Goal: Transaction & Acquisition: Purchase product/service

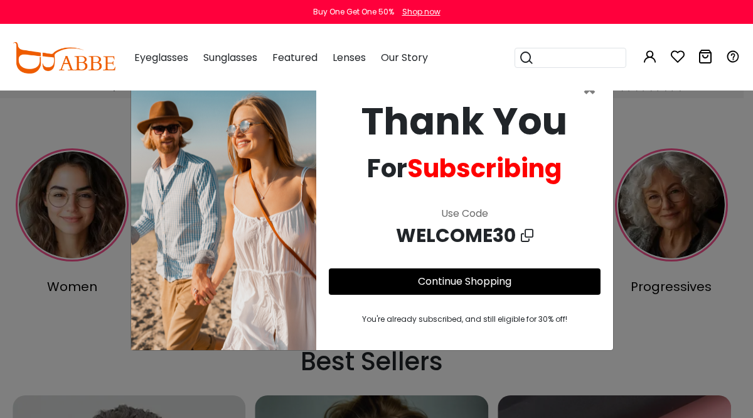
click at [465, 283] on link "Continue Shopping" at bounding box center [465, 281] width 94 height 14
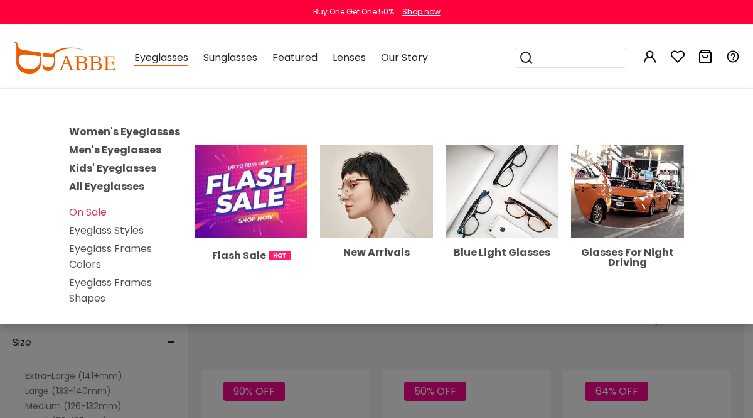
click at [127, 147] on link "Men's Eyeglasses" at bounding box center [115, 150] width 92 height 14
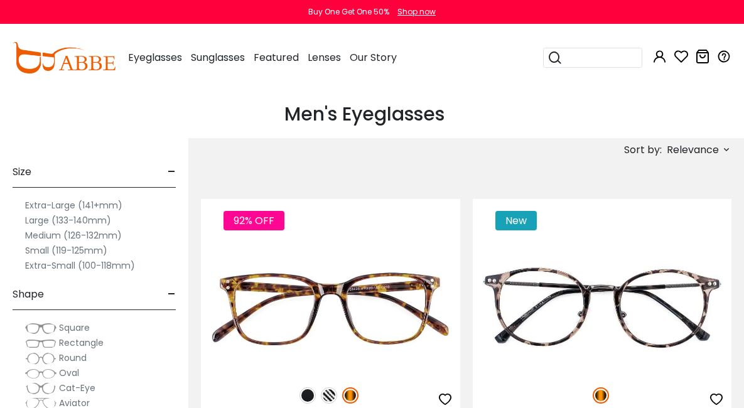
scroll to position [67, 0]
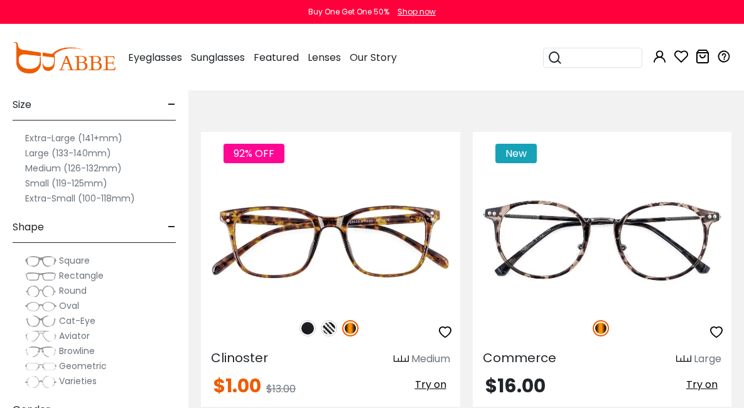
click at [47, 176] on label "Medium (126-132mm)" at bounding box center [73, 168] width 97 height 15
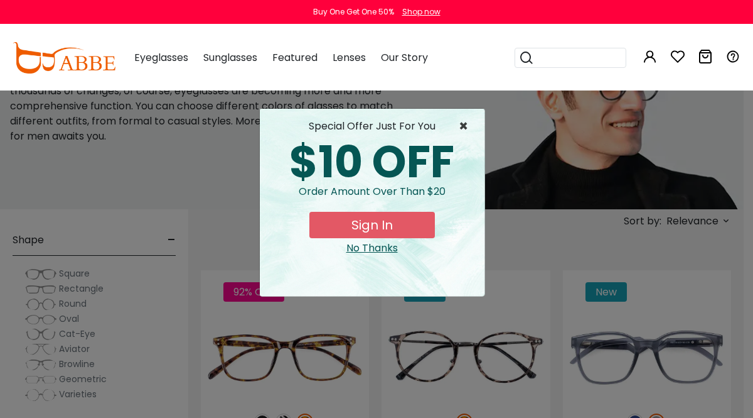
click at [467, 128] on span "×" at bounding box center [467, 126] width 16 height 15
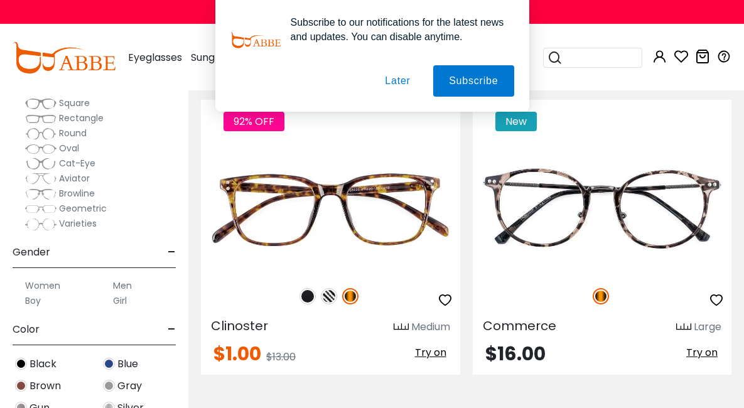
click at [75, 109] on span "Square" at bounding box center [74, 103] width 31 height 13
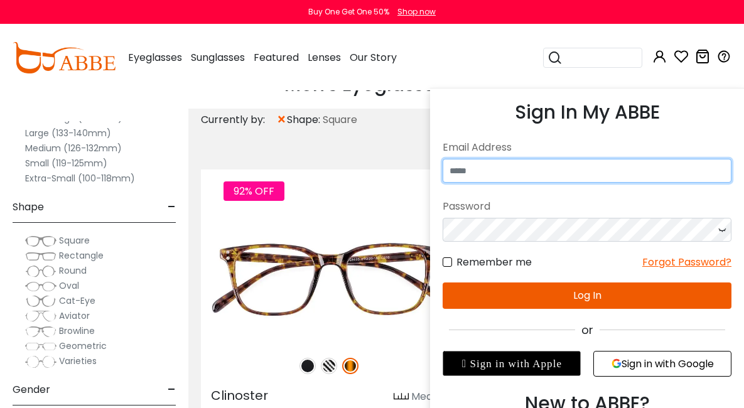
click at [470, 169] on input "email" at bounding box center [587, 171] width 289 height 24
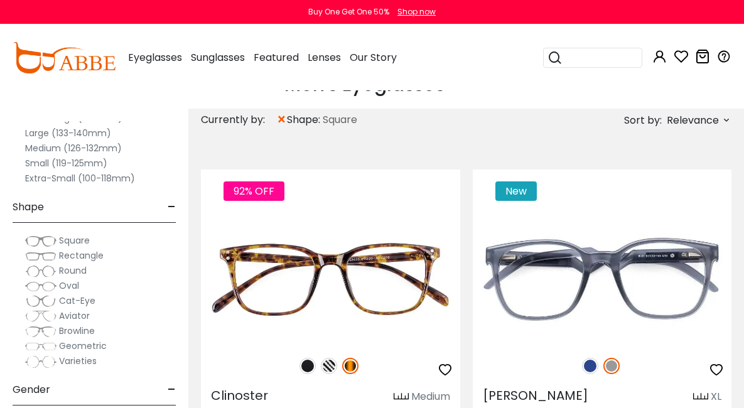
type input "**********"
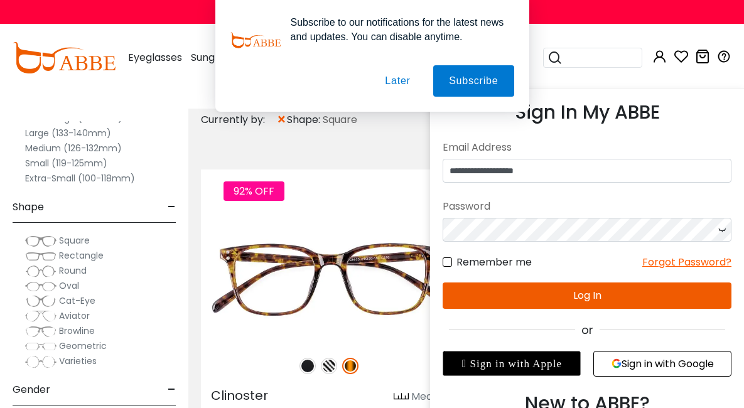
click at [721, 227] on icon at bounding box center [722, 230] width 13 height 24
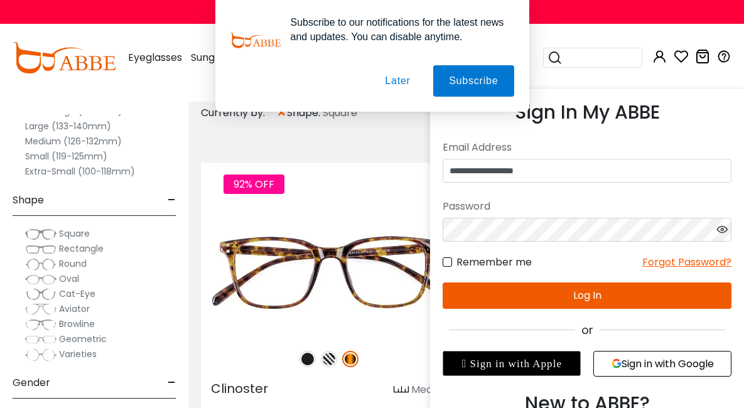
scroll to position [46, 0]
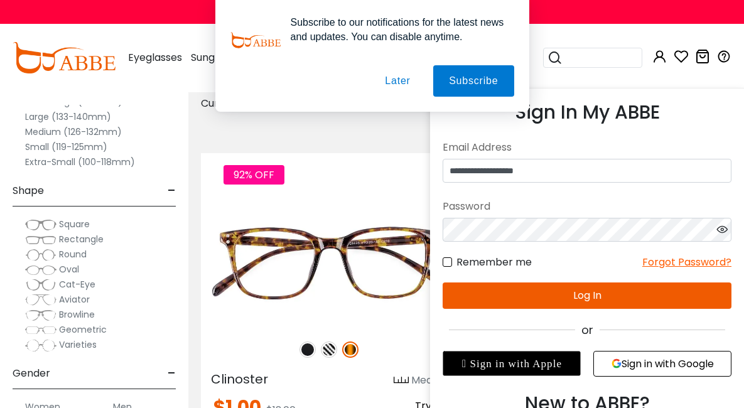
click at [582, 296] on button "Log In" at bounding box center [587, 296] width 289 height 26
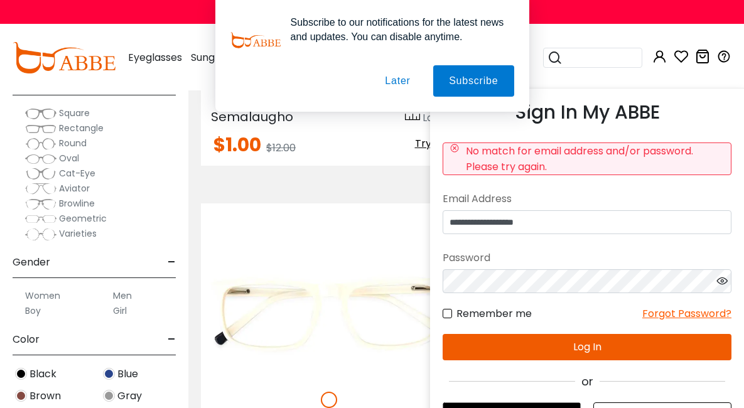
scroll to position [635, 0]
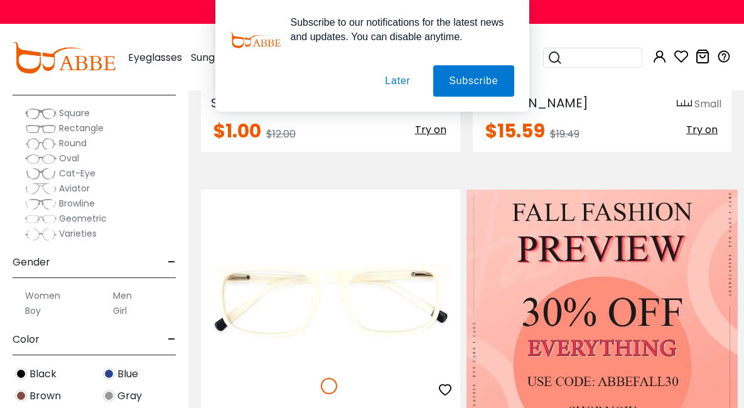
click at [398, 80] on button "Later" at bounding box center [397, 80] width 57 height 31
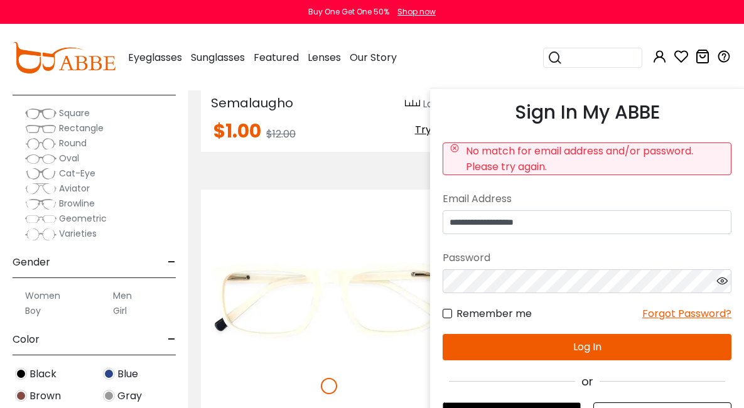
click at [652, 60] on icon at bounding box center [659, 56] width 15 height 15
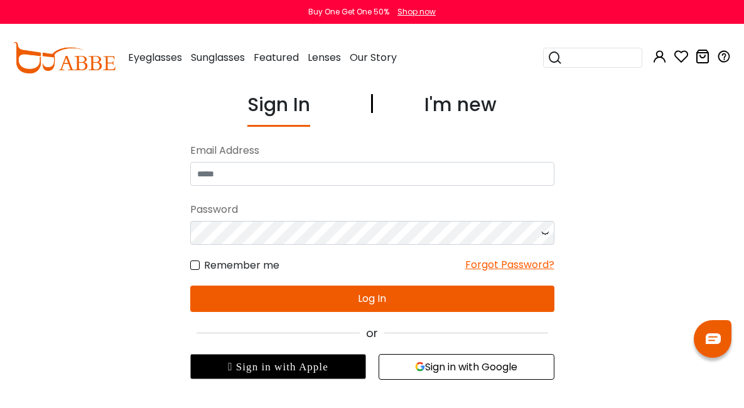
click at [468, 102] on div "I'm new" at bounding box center [460, 108] width 72 height 36
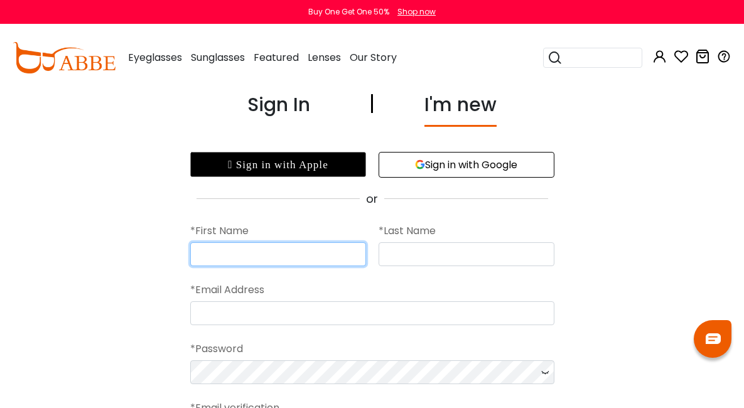
click at [254, 249] on input "text" at bounding box center [278, 254] width 176 height 24
type input "*****"
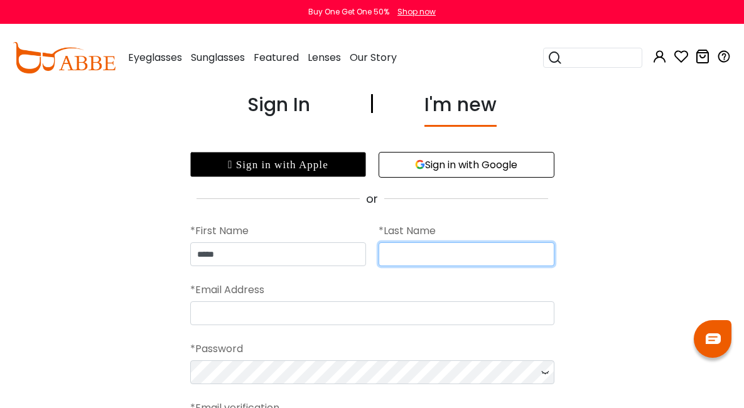
type input "********"
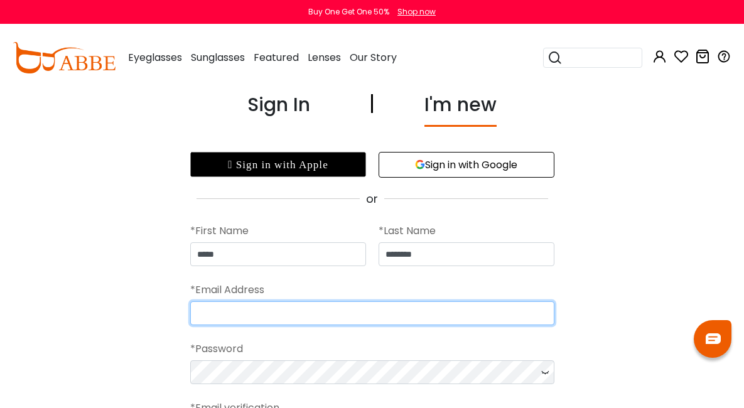
type input "**********"
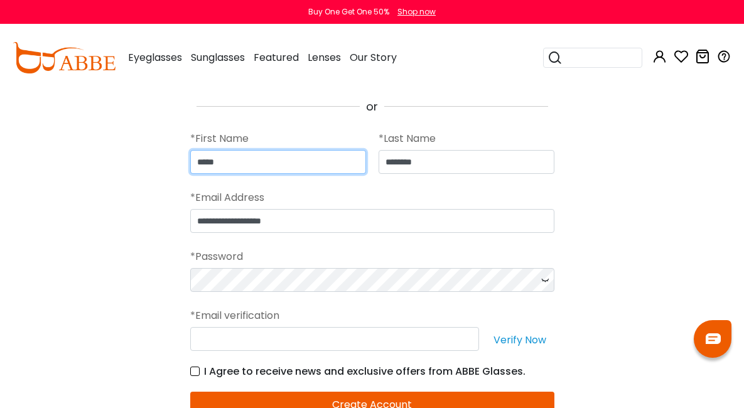
scroll to position [95, 0]
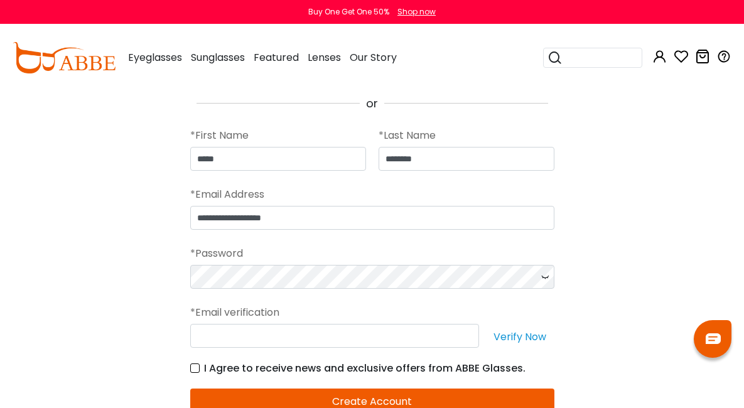
click at [548, 279] on icon at bounding box center [545, 277] width 13 height 24
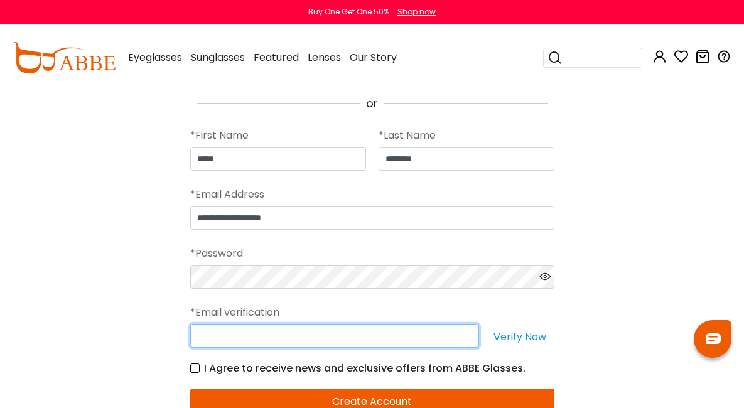
click at [298, 338] on input "text" at bounding box center [334, 336] width 289 height 24
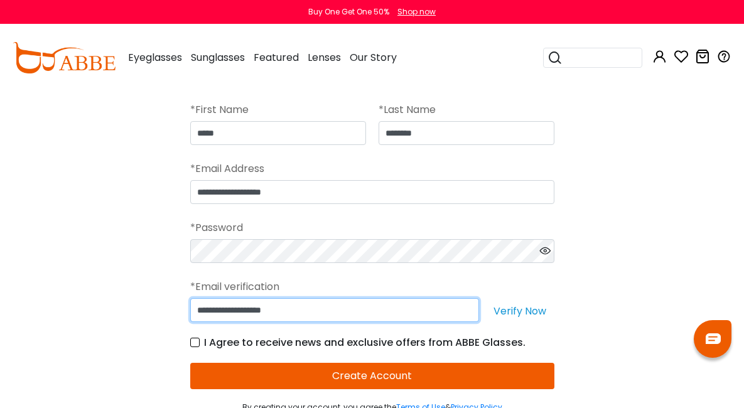
scroll to position [139, 0]
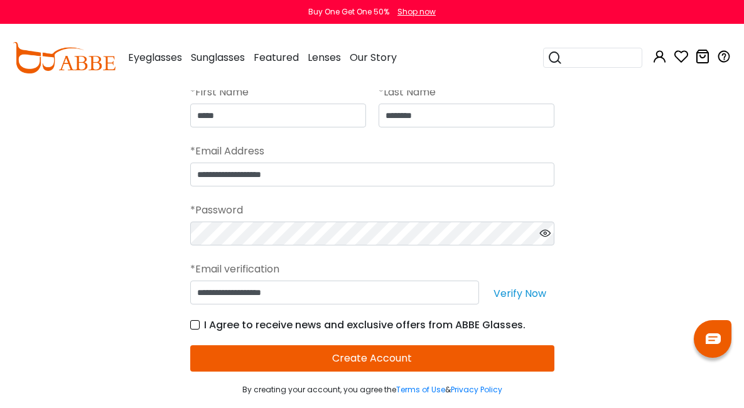
click at [200, 322] on label "I Agree to receive news and exclusive offers from ABBE Glasses." at bounding box center [357, 325] width 335 height 16
click at [383, 355] on button "Create Account" at bounding box center [372, 358] width 364 height 26
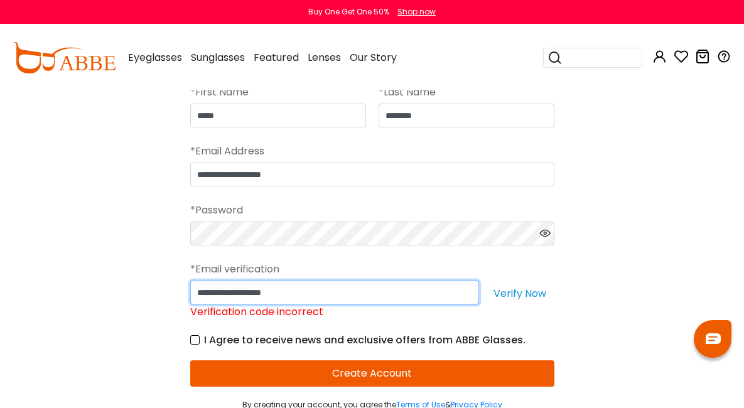
click at [311, 288] on input "**********" at bounding box center [334, 293] width 289 height 24
type input "*"
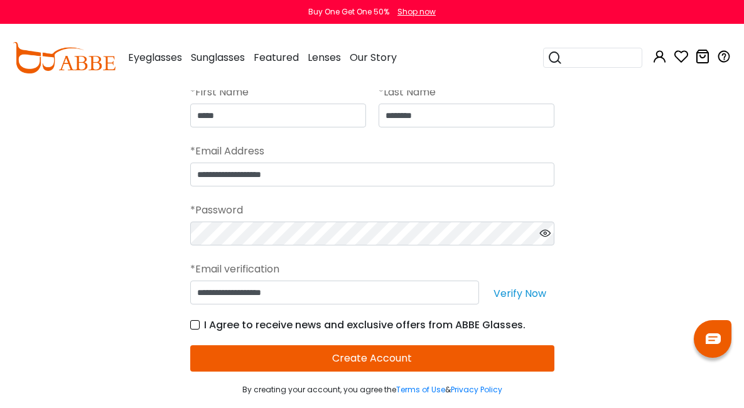
click at [377, 373] on form "**********" at bounding box center [372, 231] width 364 height 327
click at [379, 359] on button "Create Account" at bounding box center [372, 358] width 364 height 26
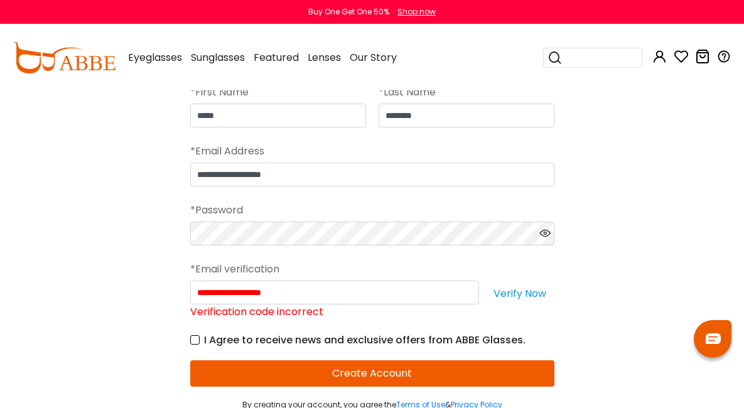
click at [505, 296] on button "Verify Now" at bounding box center [519, 293] width 69 height 24
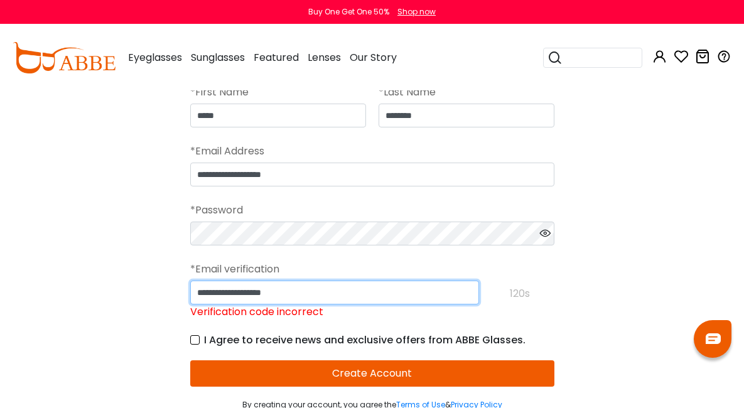
click at [327, 290] on input "**********" at bounding box center [334, 293] width 289 height 24
type input "*"
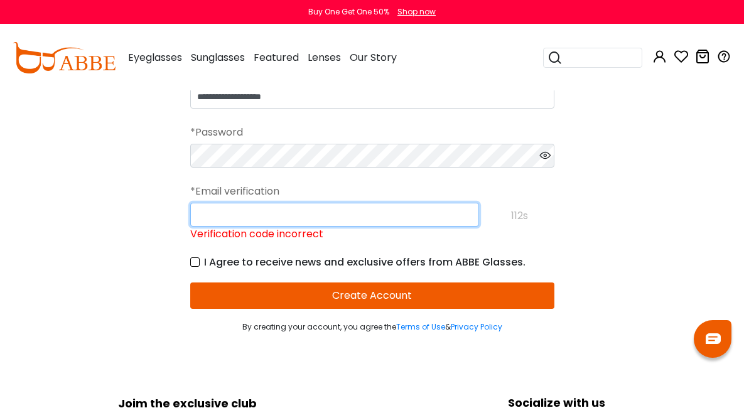
scroll to position [219, 0]
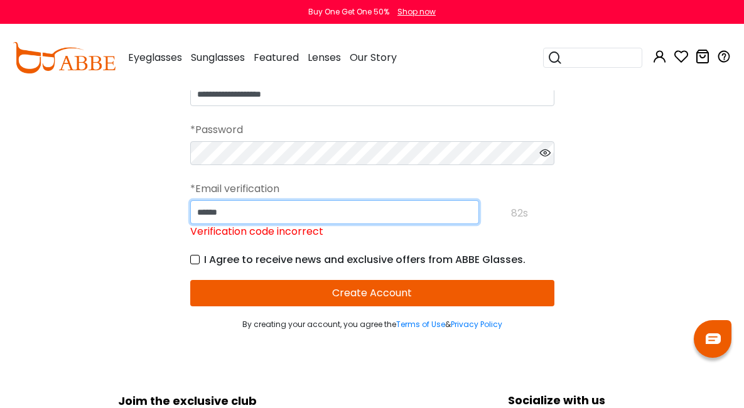
type input "******"
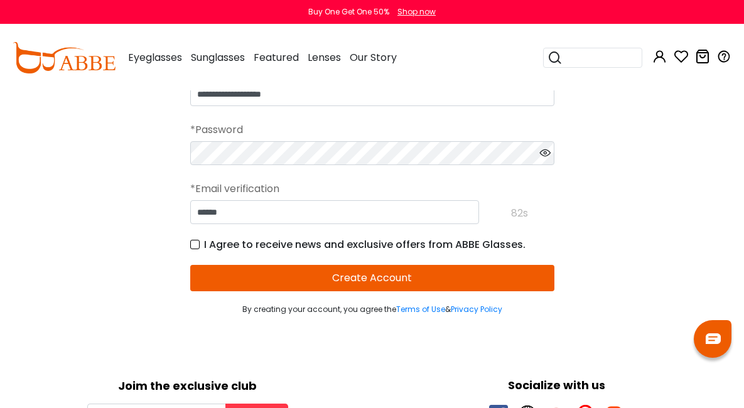
click at [369, 288] on button "Create Account" at bounding box center [372, 278] width 364 height 26
click at [372, 279] on button "Create Account" at bounding box center [372, 278] width 364 height 26
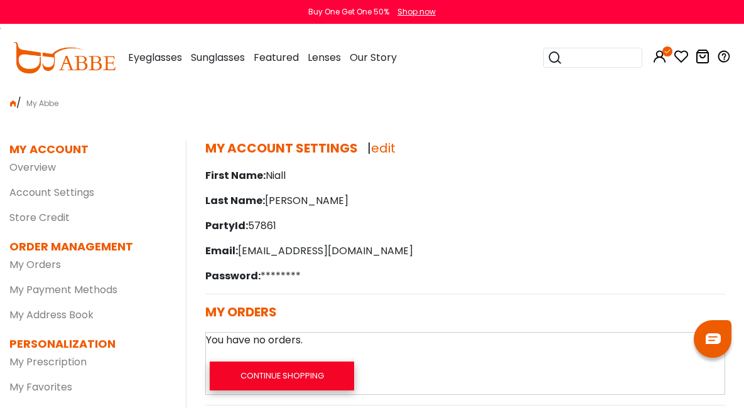
click at [217, 362] on button "Continue Shopping" at bounding box center [282, 376] width 144 height 29
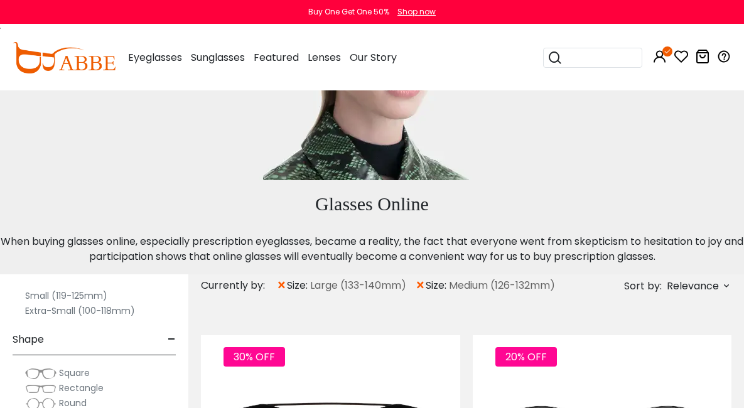
click at [64, 367] on span "Square" at bounding box center [74, 373] width 31 height 13
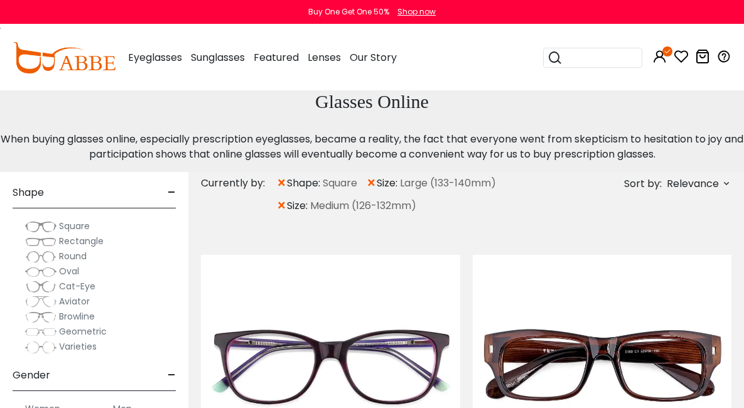
scroll to position [231, 0]
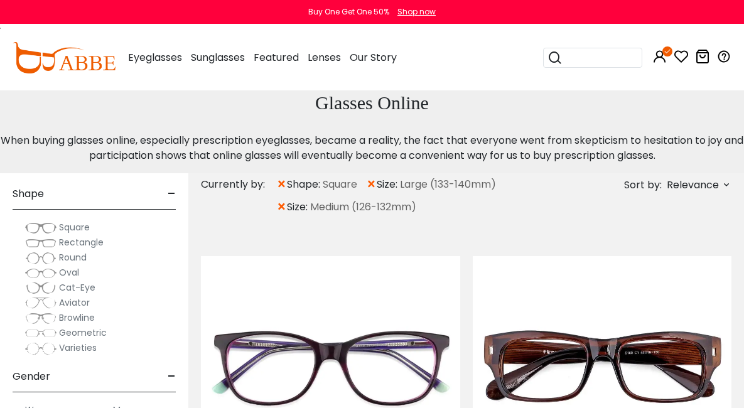
click at [92, 236] on span "Rectangle" at bounding box center [81, 242] width 45 height 13
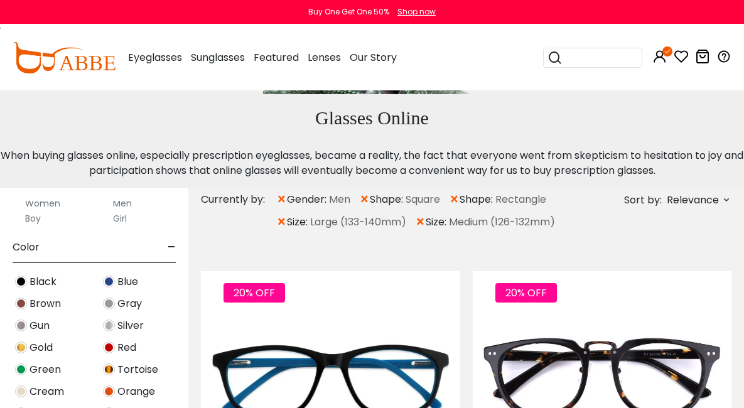
scroll to position [436, 0]
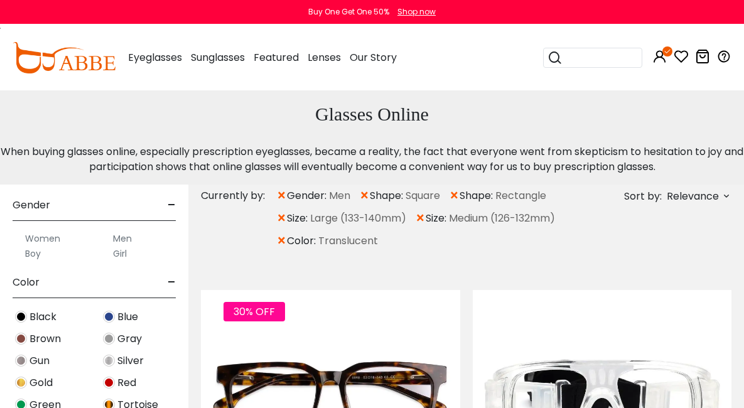
scroll to position [218, 0]
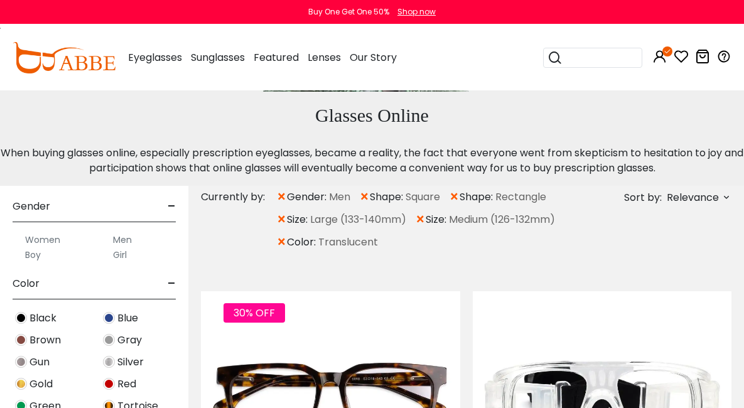
click at [21, 356] on img at bounding box center [21, 362] width 12 height 12
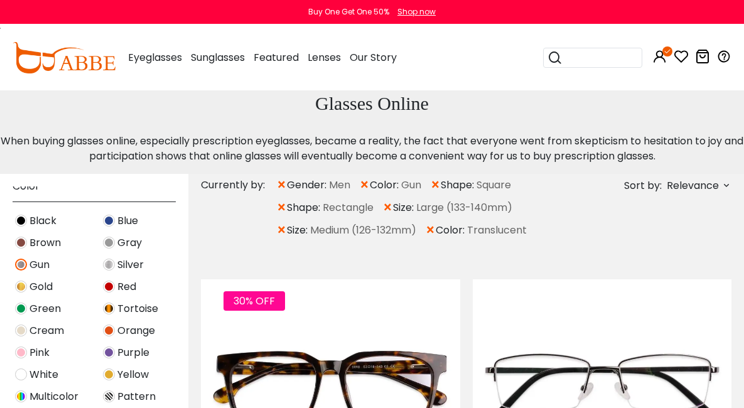
scroll to position [441, 0]
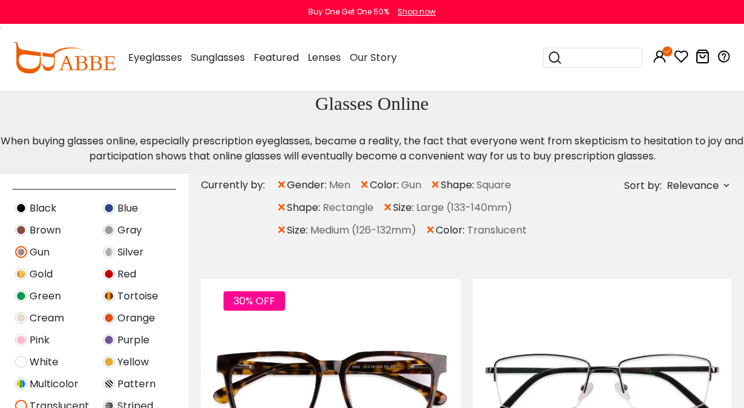
click at [36, 245] on span "Gun" at bounding box center [40, 252] width 20 height 15
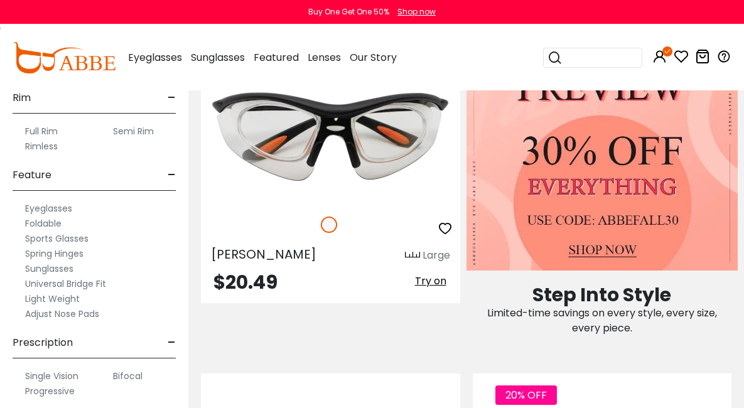
scroll to position [1126, 0]
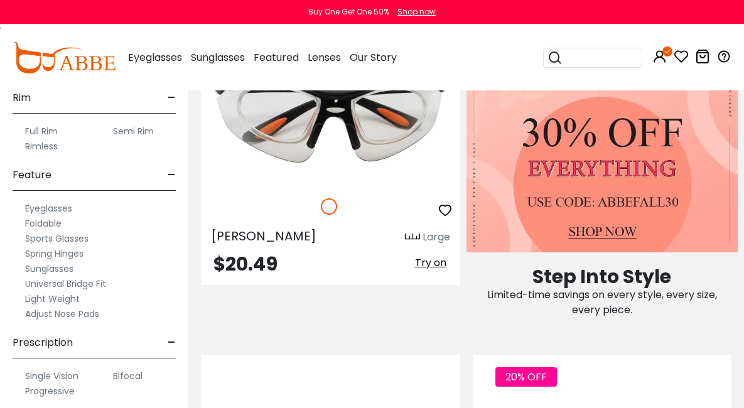
click at [54, 391] on label "Progressive" at bounding box center [50, 391] width 50 height 15
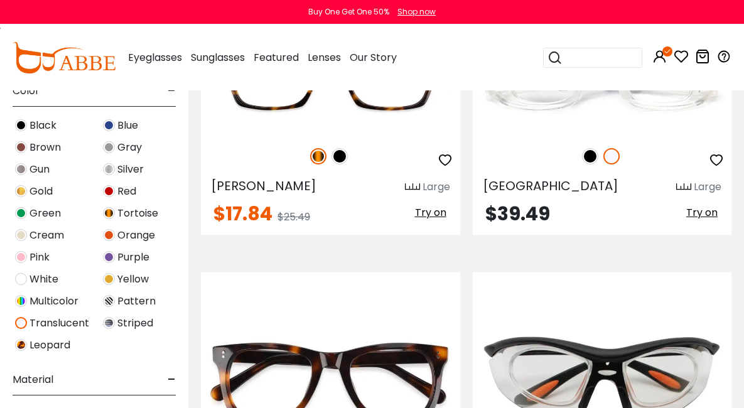
scroll to position [321, 0]
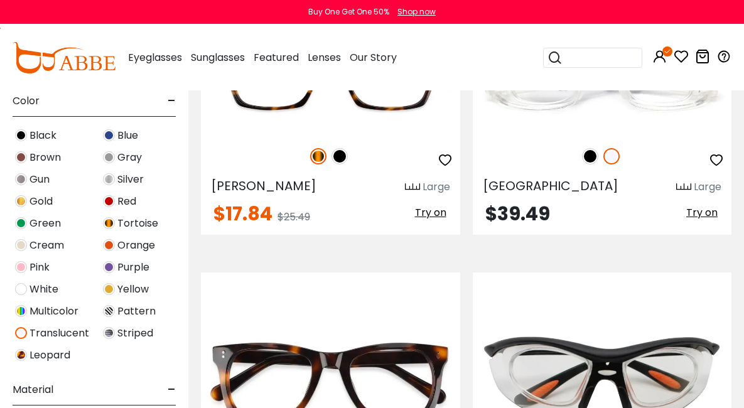
click at [107, 156] on img at bounding box center [109, 157] width 12 height 12
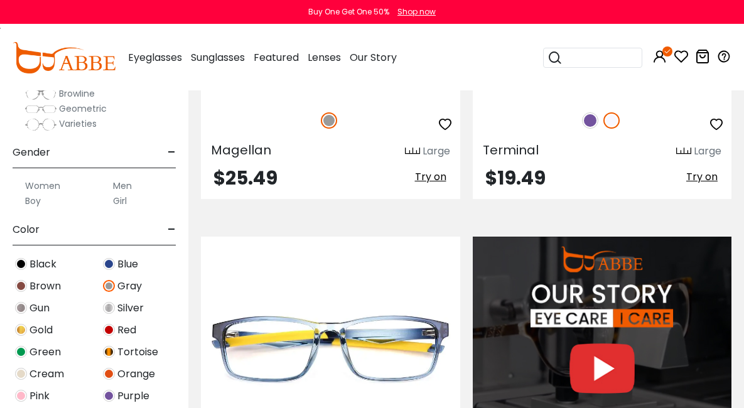
scroll to position [195, 0]
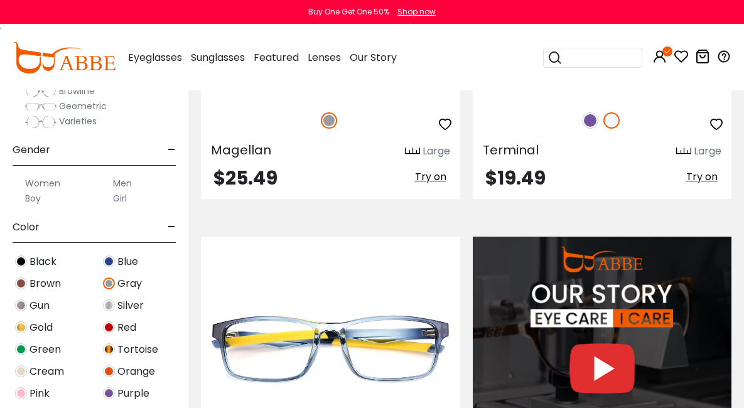
click at [111, 281] on img at bounding box center [109, 284] width 12 height 12
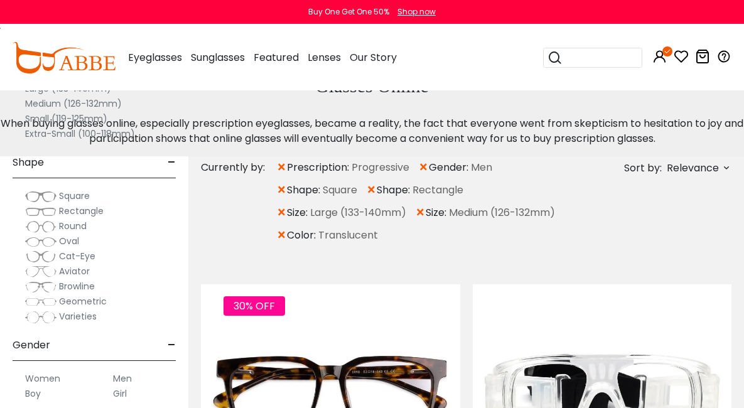
click at [35, 101] on label "Medium (126-132mm)" at bounding box center [73, 103] width 97 height 15
click at [33, 102] on label "Medium (126-132mm)" at bounding box center [73, 103] width 97 height 15
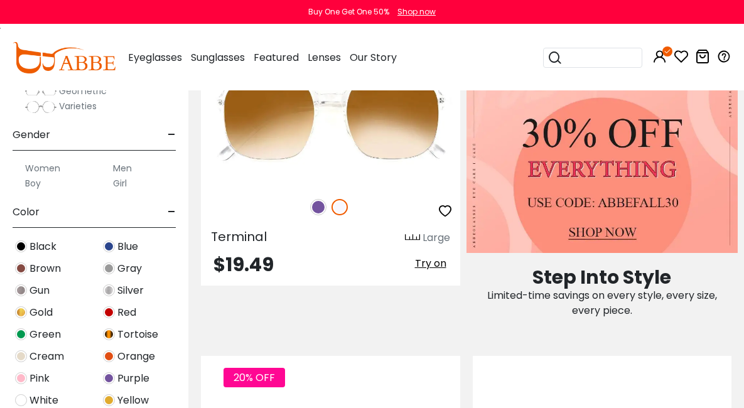
scroll to position [1323, 0]
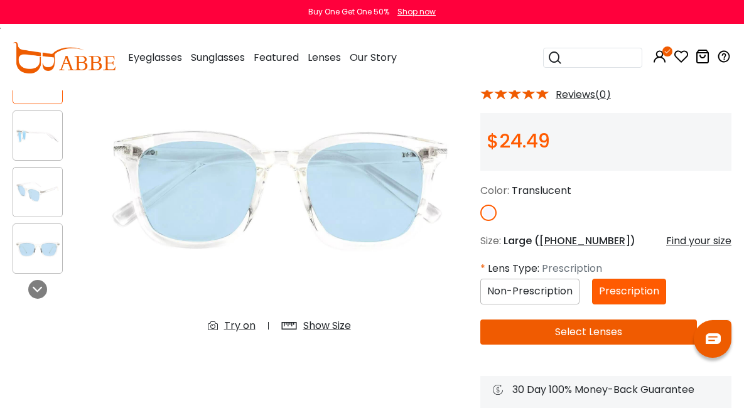
click at [566, 330] on button "Select Lenses" at bounding box center [588, 332] width 217 height 25
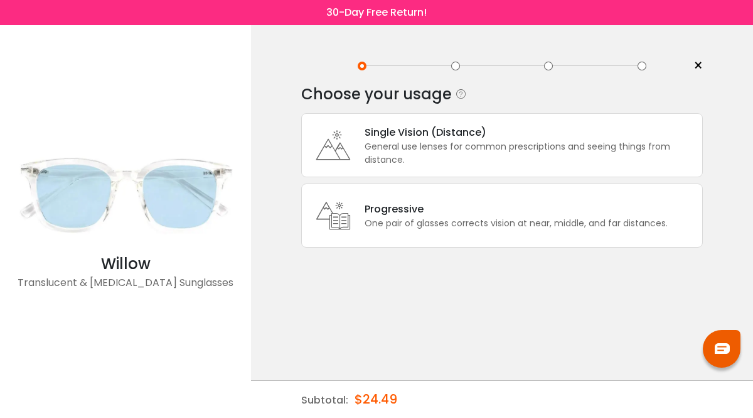
click at [393, 223] on div "One pair of glasses corrects vision at near, middle, and far distances." at bounding box center [516, 223] width 303 height 13
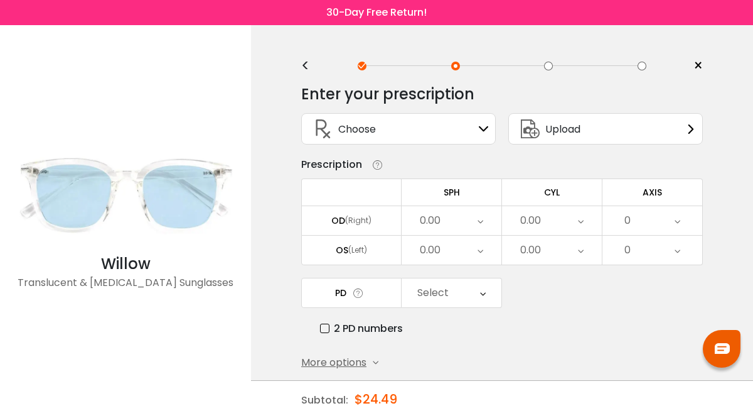
click at [453, 127] on div "Choose Sign In" at bounding box center [398, 129] width 181 height 30
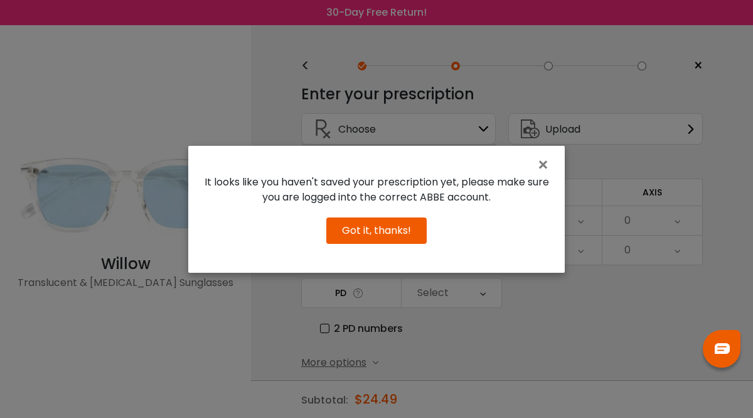
click at [394, 230] on button "Got it, thanks!" at bounding box center [376, 230] width 100 height 26
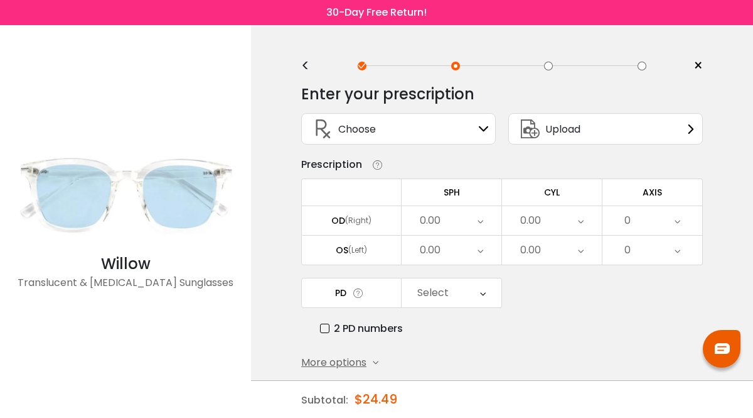
click at [484, 222] on div "0.00" at bounding box center [452, 220] width 100 height 29
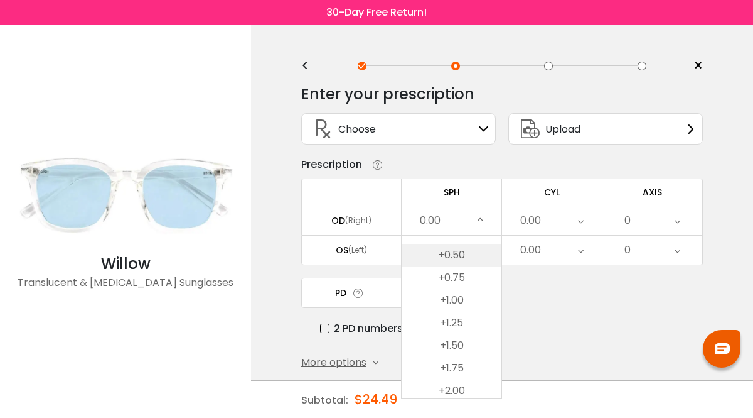
scroll to position [1875, 0]
click at [461, 364] on li "+1.75" at bounding box center [452, 360] width 100 height 23
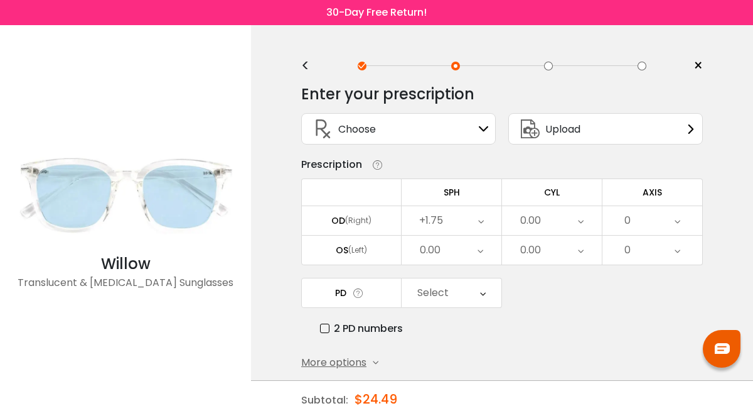
click at [469, 253] on div "0.00" at bounding box center [452, 249] width 100 height 29
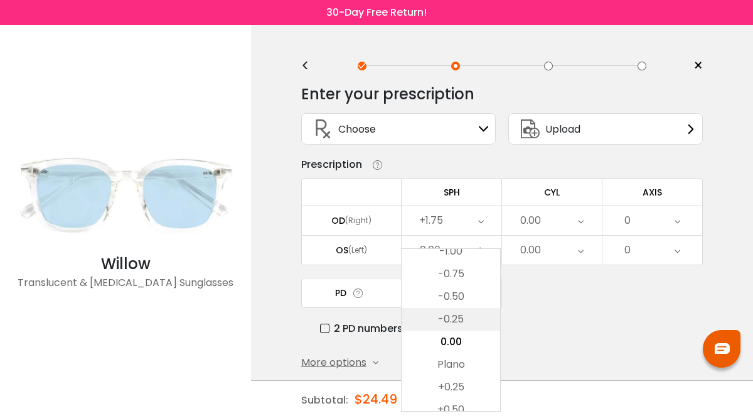
scroll to position [1935, 0]
click at [460, 316] on li "+1.75" at bounding box center [451, 314] width 99 height 23
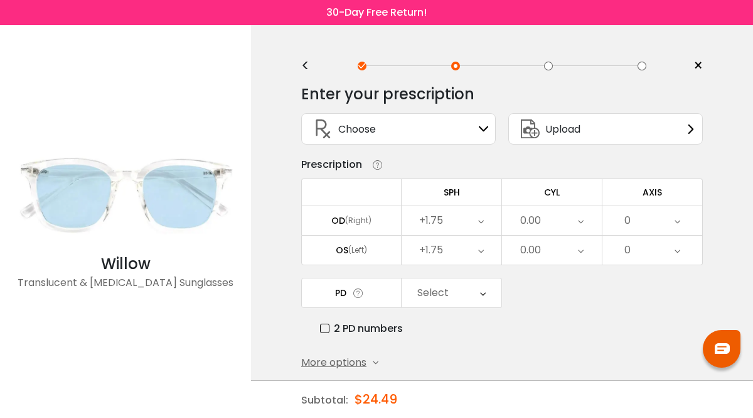
click at [583, 224] on icon at bounding box center [581, 220] width 6 height 29
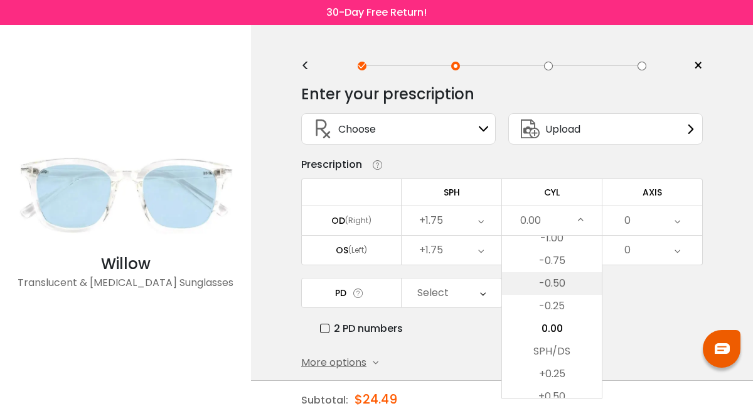
click at [562, 279] on li "-0.50" at bounding box center [552, 283] width 100 height 23
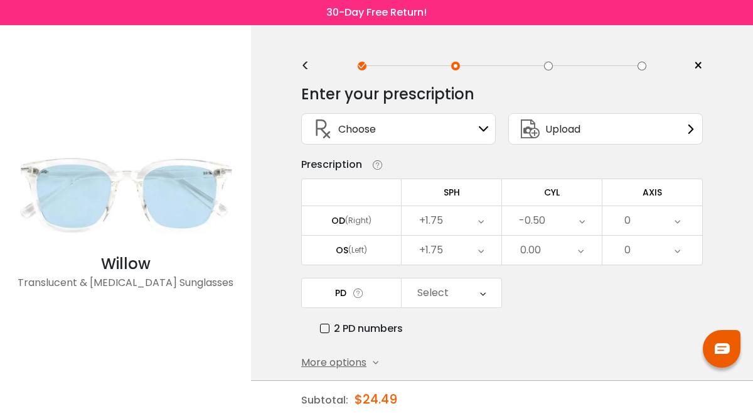
click at [585, 251] on div "0.00" at bounding box center [552, 249] width 100 height 29
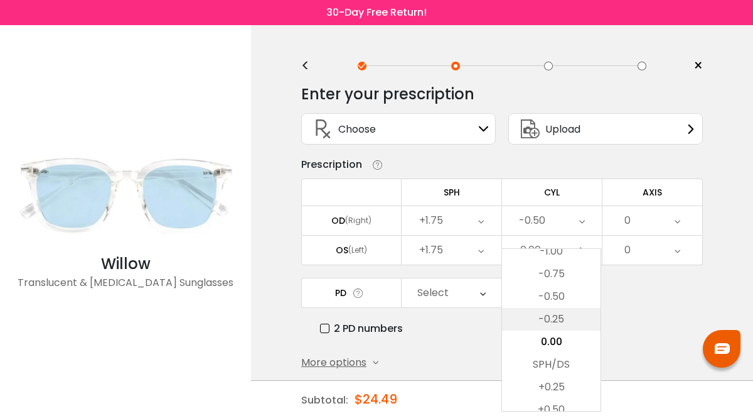
click at [564, 322] on li "-0.25" at bounding box center [551, 319] width 99 height 23
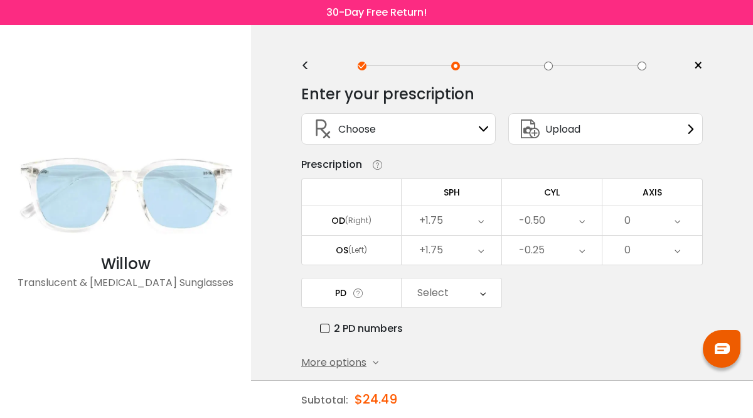
click at [677, 220] on icon at bounding box center [678, 220] width 6 height 29
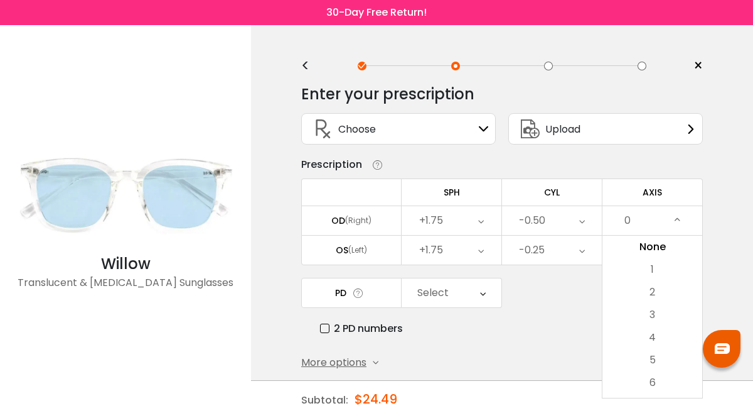
click at [650, 218] on div "0" at bounding box center [653, 220] width 100 height 29
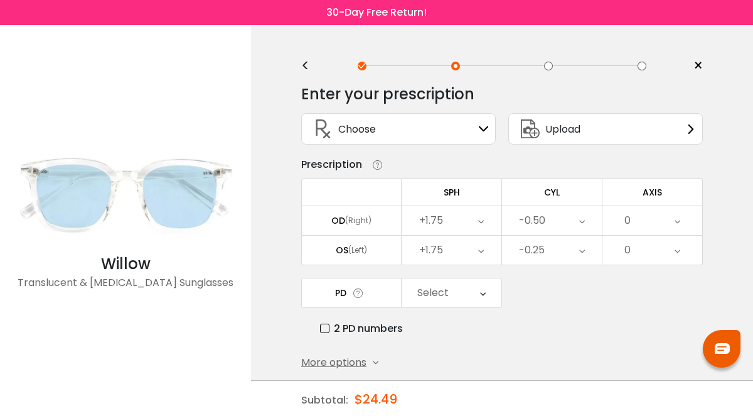
click at [677, 222] on icon at bounding box center [678, 220] width 6 height 29
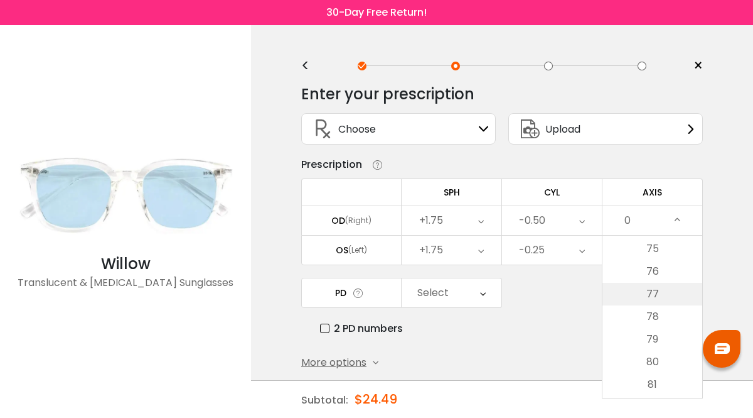
scroll to position [1691, 0]
click at [659, 256] on li "75" at bounding box center [653, 251] width 100 height 23
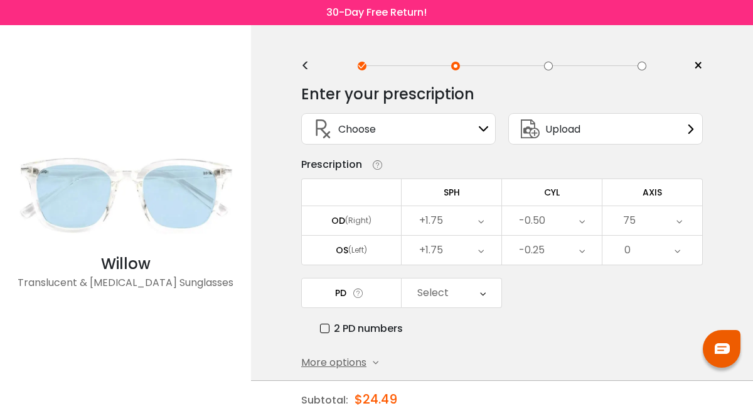
click at [679, 252] on icon at bounding box center [678, 249] width 6 height 29
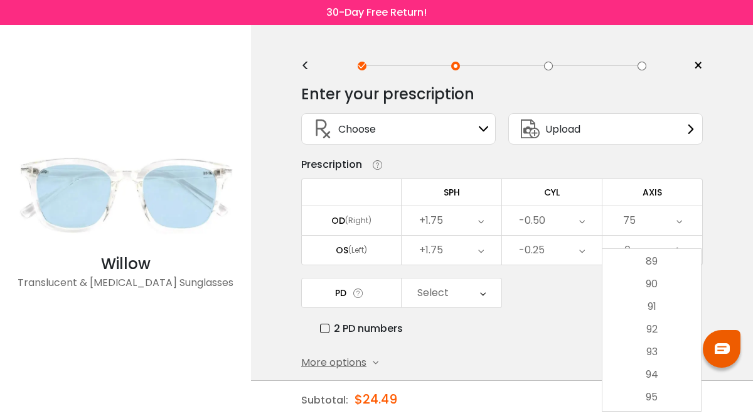
scroll to position [2122, 0]
click at [660, 394] on li "100" at bounding box center [652, 398] width 99 height 23
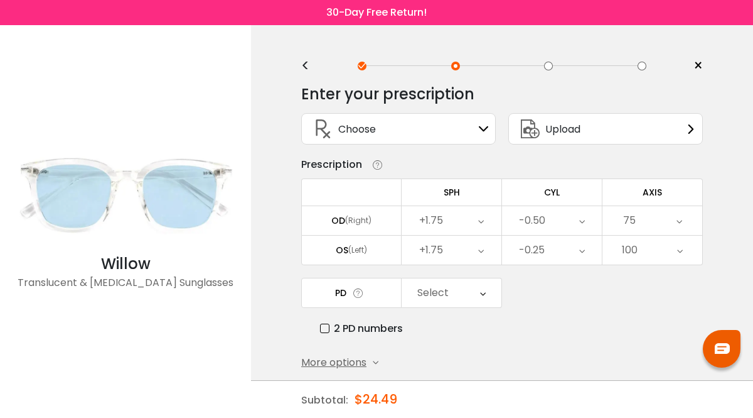
click at [328, 330] on label "2 PD numbers" at bounding box center [361, 328] width 83 height 16
click at [483, 294] on icon at bounding box center [486, 292] width 6 height 29
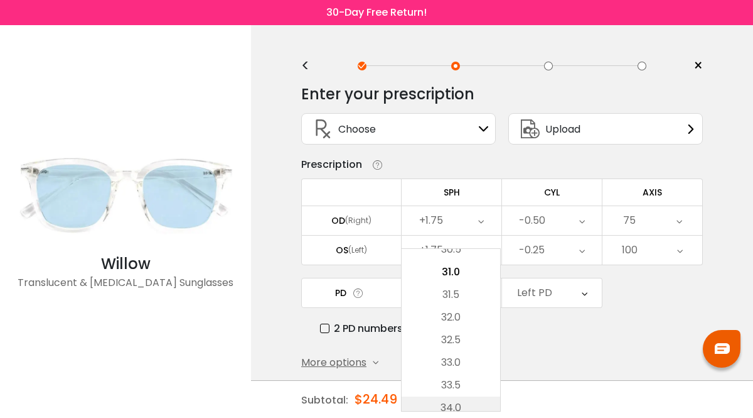
scroll to position [364, 0]
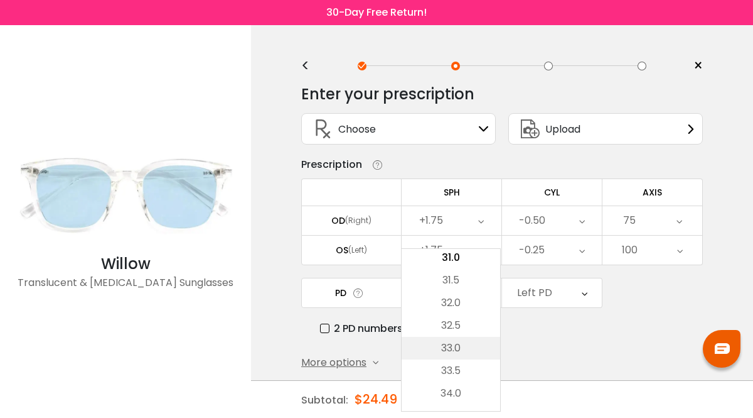
click at [460, 343] on li "33.0" at bounding box center [451, 348] width 99 height 23
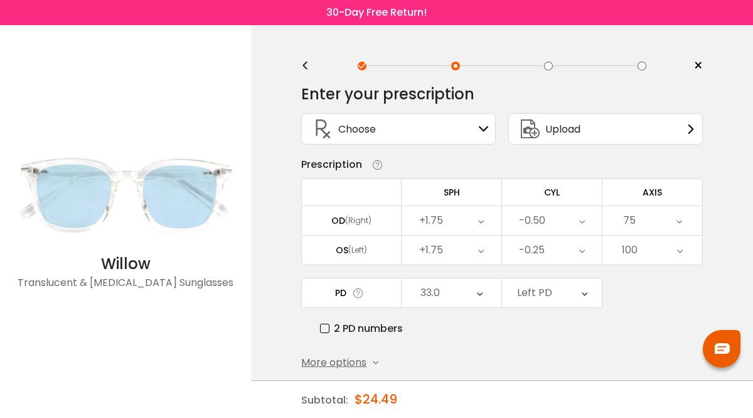
click at [584, 291] on icon at bounding box center [585, 292] width 6 height 29
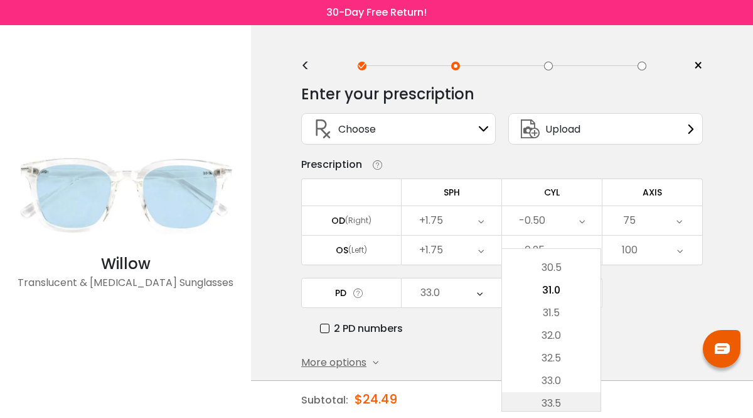
scroll to position [357, 0]
click at [561, 355] on li "33.0" at bounding box center [551, 355] width 99 height 23
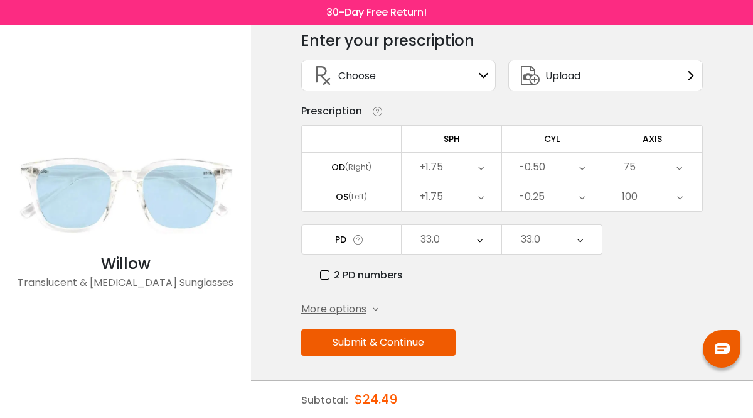
scroll to position [57, 0]
click at [348, 308] on span "More options" at bounding box center [333, 308] width 65 height 15
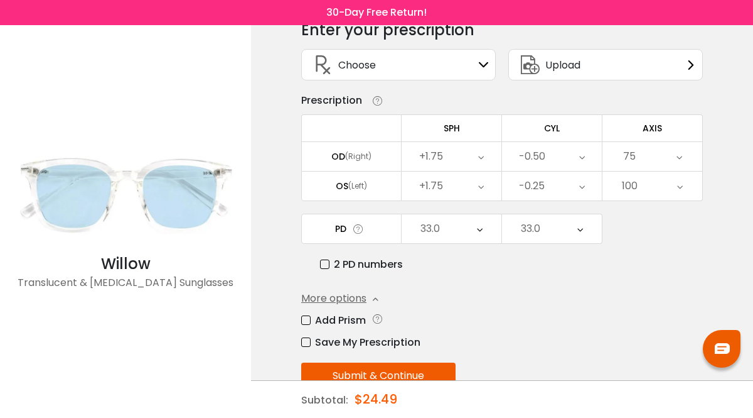
scroll to position [73, 0]
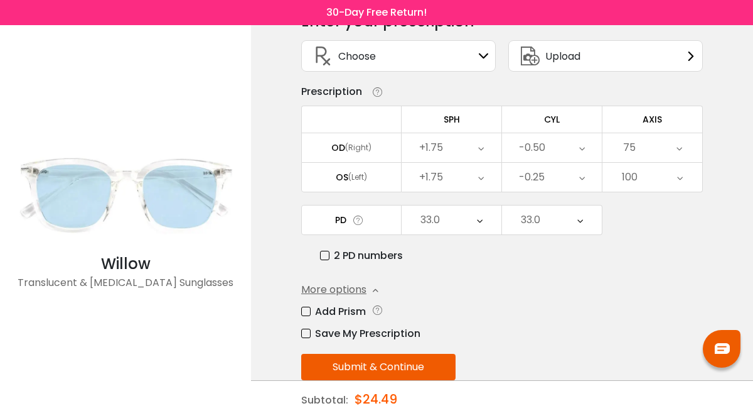
click at [310, 313] on label "Add Prism" at bounding box center [333, 311] width 65 height 16
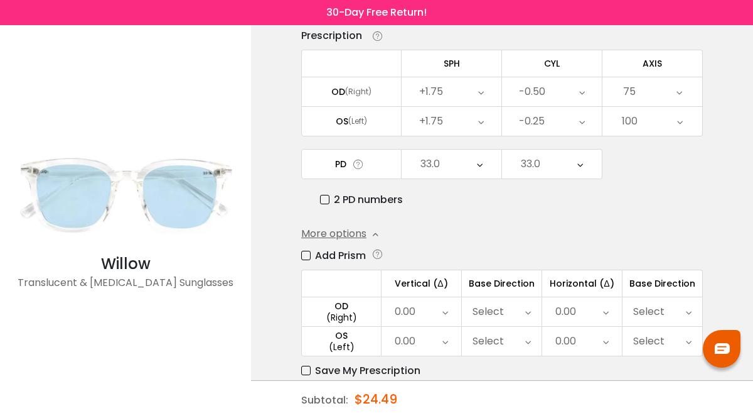
scroll to position [150, 0]
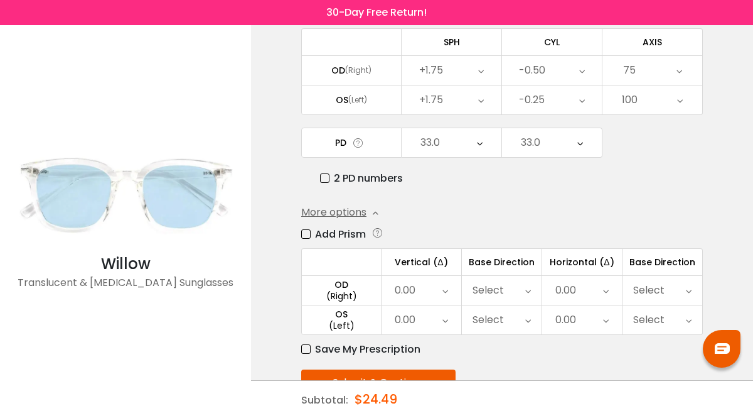
click at [309, 234] on label "Add Prism" at bounding box center [333, 234] width 65 height 16
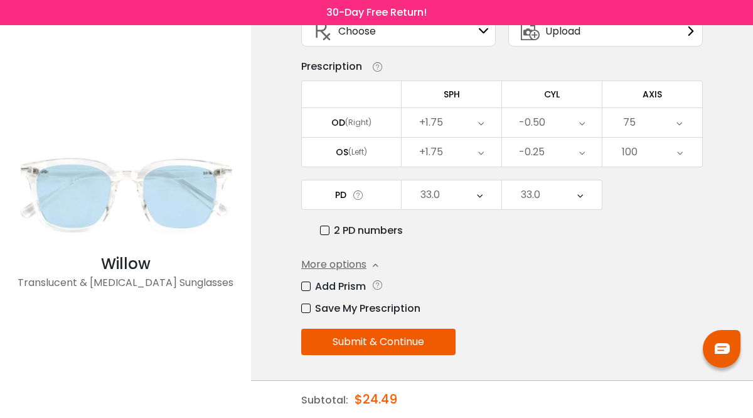
scroll to position [100, 0]
click at [308, 306] on label "Save My Prescription" at bounding box center [360, 308] width 119 height 16
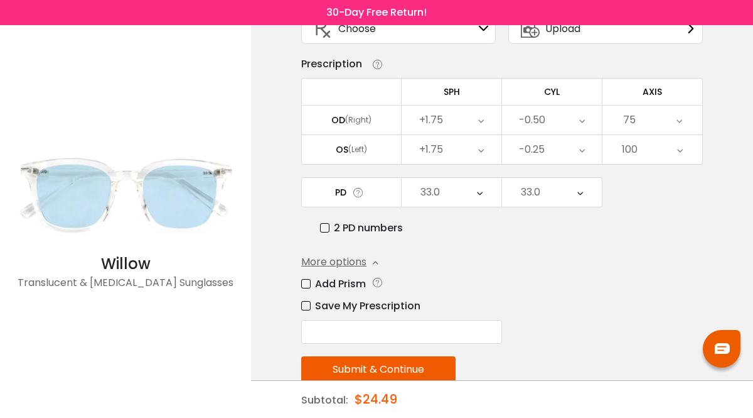
click at [412, 337] on input "text" at bounding box center [401, 332] width 201 height 24
click at [323, 333] on input "**********" at bounding box center [401, 332] width 201 height 24
type input "**********"
click at [389, 367] on button "Submit & Continue" at bounding box center [378, 369] width 154 height 26
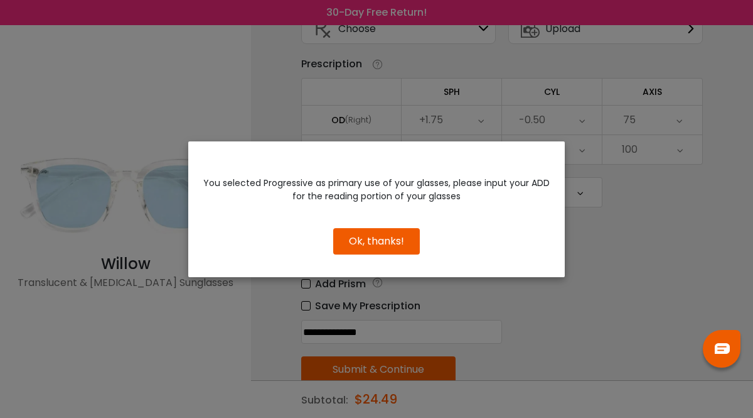
click at [399, 241] on button "Ok, thanks!" at bounding box center [376, 241] width 87 height 26
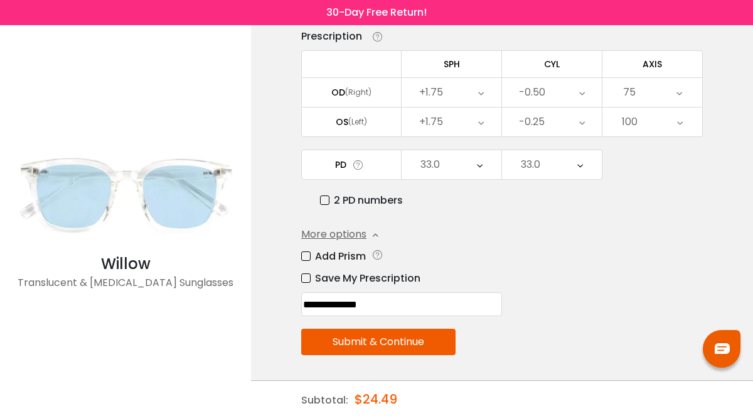
scroll to position [131, 0]
click at [345, 256] on label "Add Prism" at bounding box center [333, 256] width 65 height 16
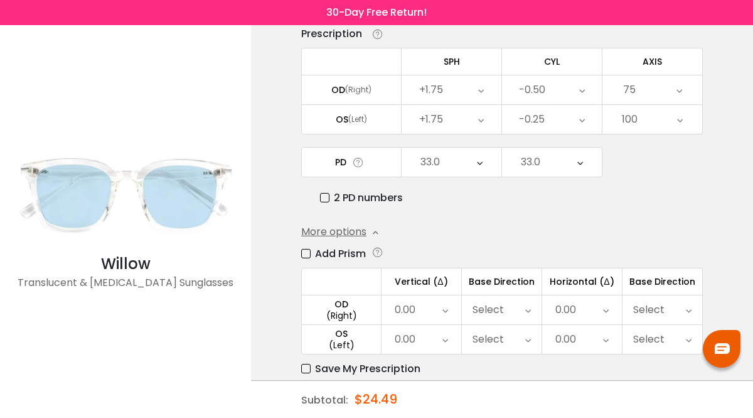
click at [443, 310] on icon at bounding box center [446, 309] width 6 height 29
click at [424, 365] on li "2.50" at bounding box center [421, 368] width 78 height 23
click at [532, 308] on div "Select" at bounding box center [502, 309] width 80 height 29
click at [528, 310] on icon at bounding box center [529, 309] width 6 height 29
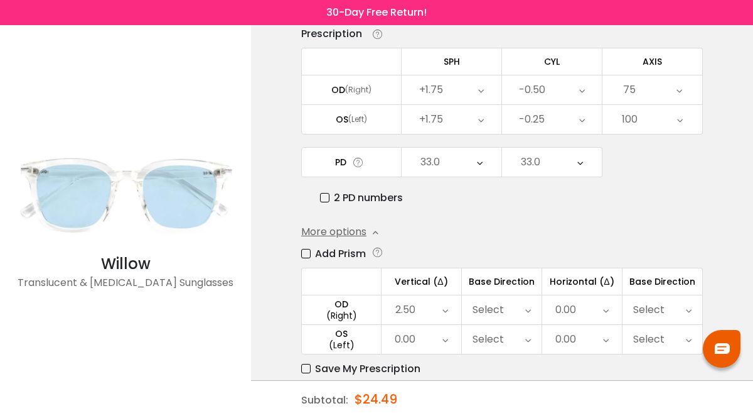
click at [603, 310] on icon at bounding box center [606, 309] width 6 height 29
click at [688, 313] on icon at bounding box center [689, 309] width 6 height 29
click at [684, 313] on div "Select" at bounding box center [663, 309] width 80 height 29
click at [670, 313] on div "Select" at bounding box center [663, 309] width 80 height 29
click at [444, 309] on icon at bounding box center [446, 309] width 6 height 29
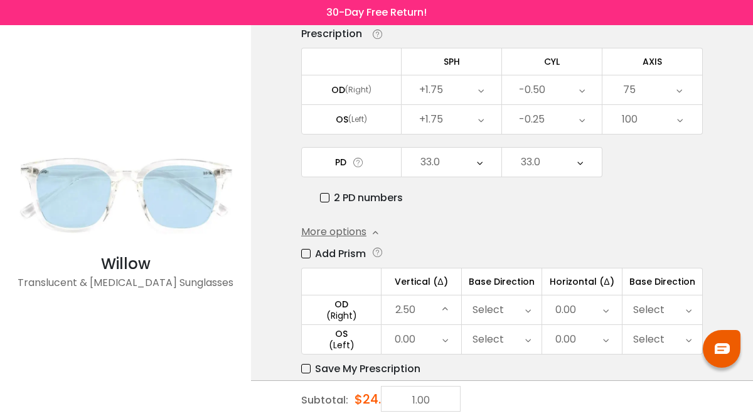
scroll to position [50, 0]
click at [432, 359] on li "2.50" at bounding box center [421, 360] width 78 height 23
click at [444, 338] on icon at bounding box center [446, 339] width 6 height 29
click at [431, 382] on li "2.50" at bounding box center [421, 385] width 78 height 23
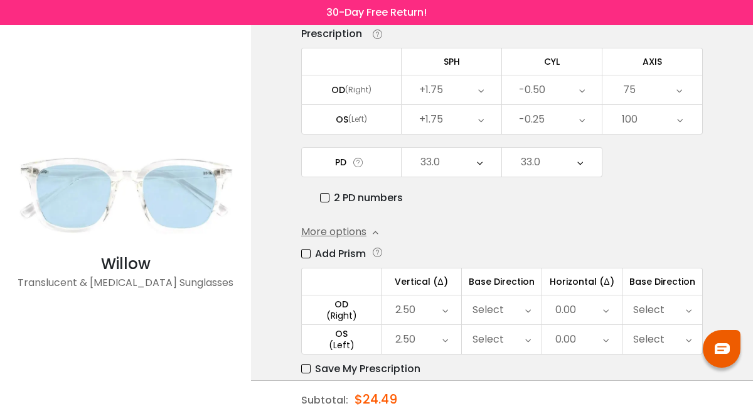
click at [343, 232] on span "More options" at bounding box center [333, 231] width 65 height 15
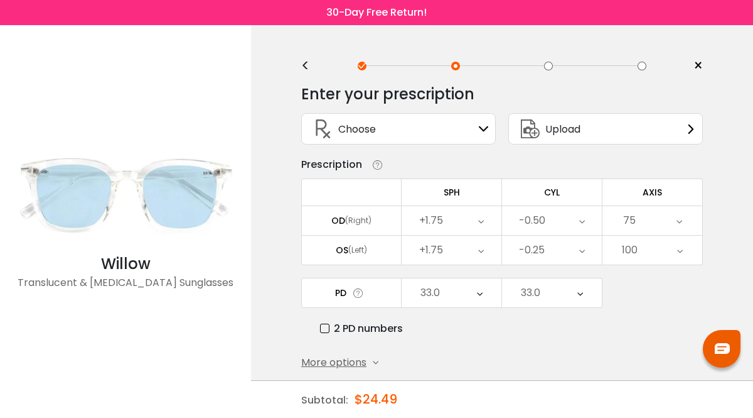
scroll to position [4, 0]
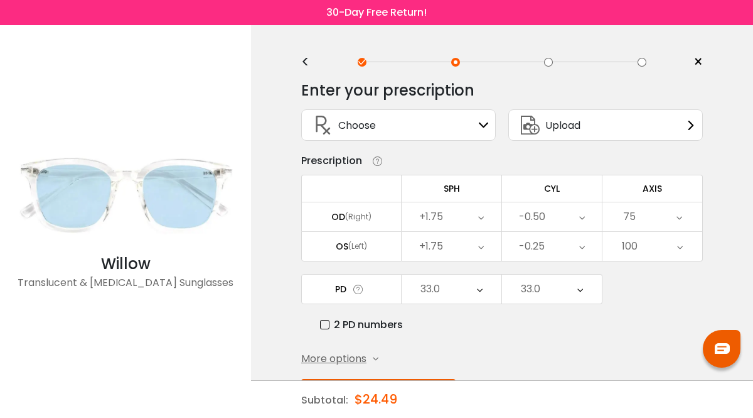
click at [483, 121] on icon at bounding box center [484, 125] width 10 height 10
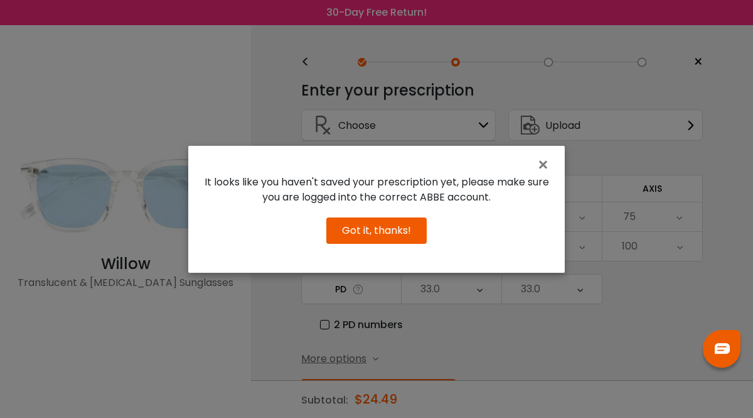
click at [407, 226] on button "Got it, thanks!" at bounding box center [376, 230] width 100 height 26
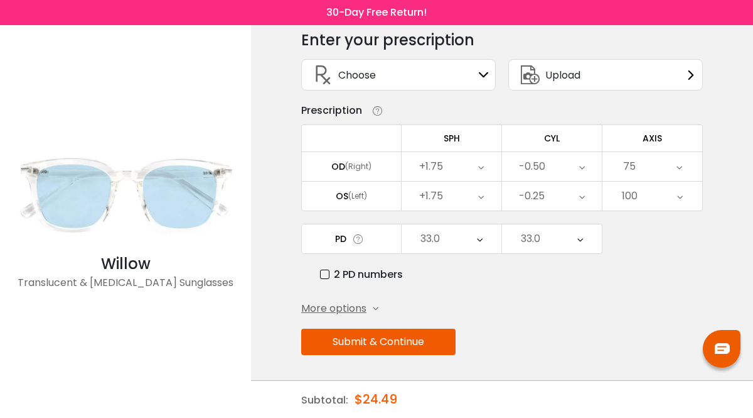
scroll to position [57, 0]
click at [345, 310] on span "More options" at bounding box center [333, 308] width 65 height 15
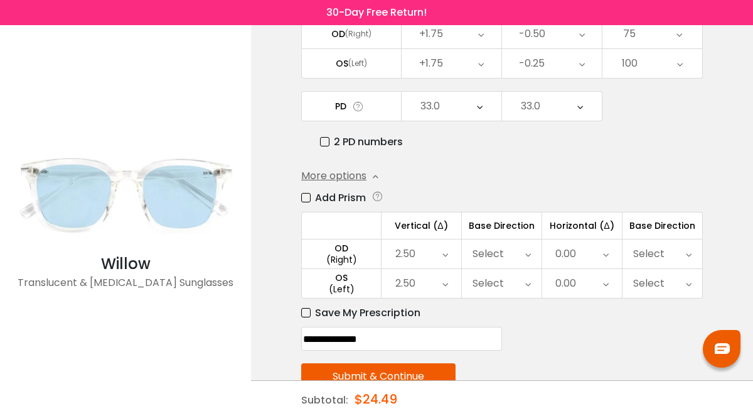
scroll to position [222, 0]
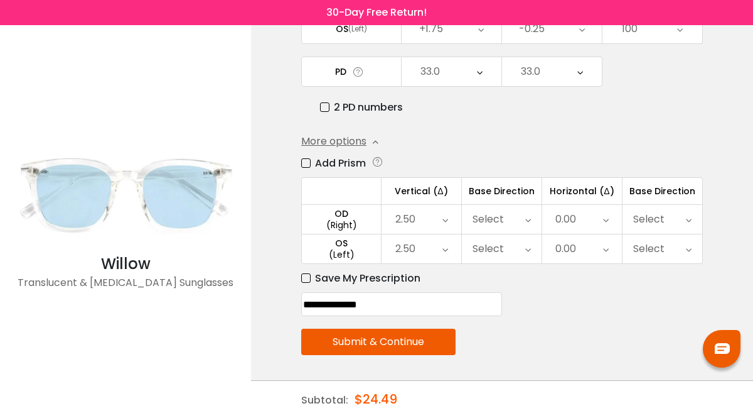
click at [413, 342] on button "Submit & Continue" at bounding box center [378, 341] width 154 height 26
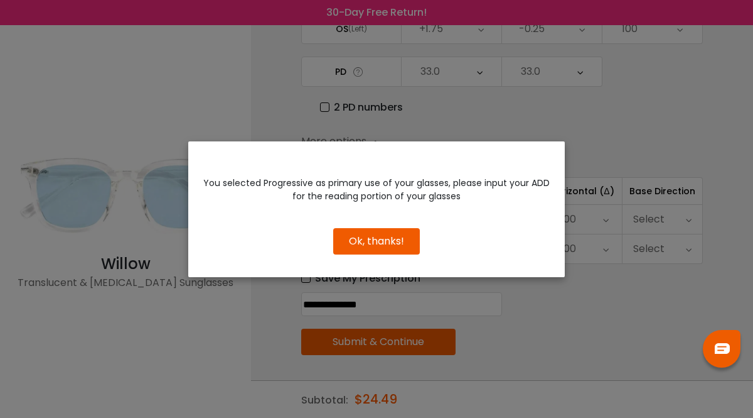
click at [385, 236] on button "Ok, thanks!" at bounding box center [376, 241] width 87 height 26
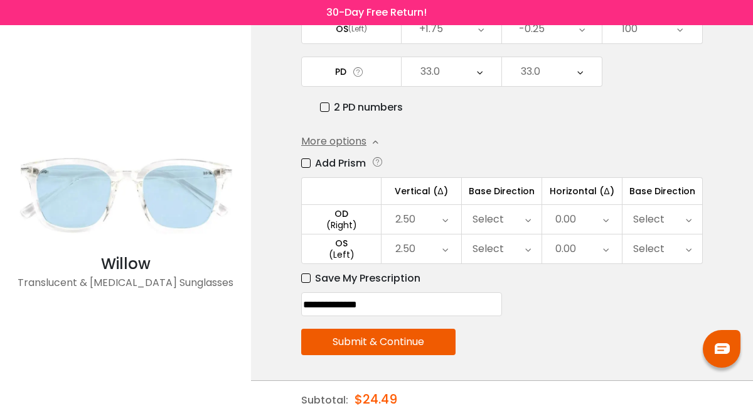
click at [386, 338] on button "Submit & Continue" at bounding box center [378, 341] width 154 height 26
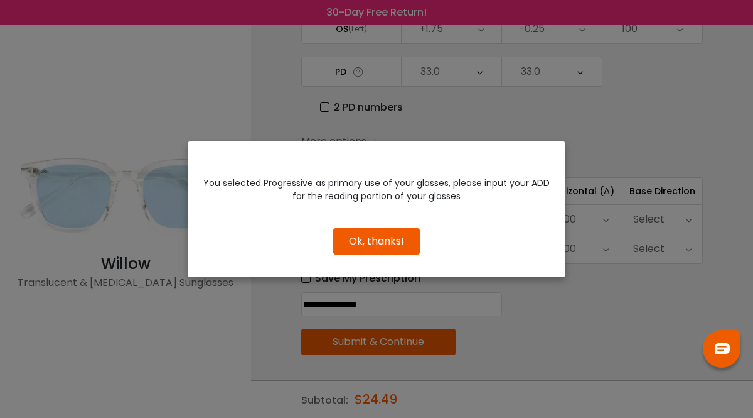
click at [382, 237] on button "Ok, thanks!" at bounding box center [376, 241] width 87 height 26
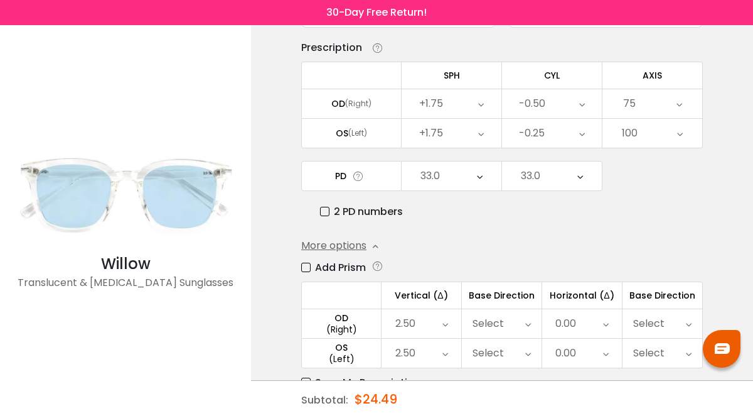
scroll to position [0, 0]
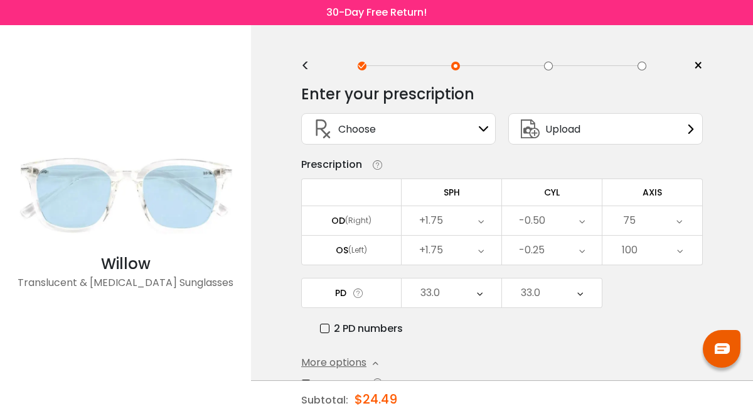
click at [645, 129] on div "Upload" at bounding box center [606, 128] width 195 height 31
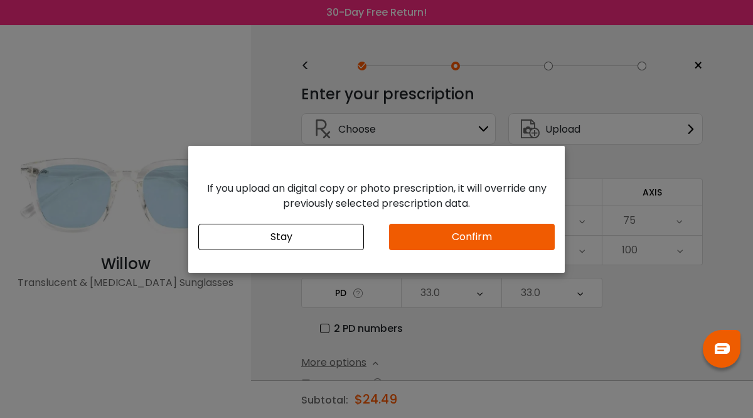
click at [487, 237] on button "Confirm" at bounding box center [472, 237] width 166 height 26
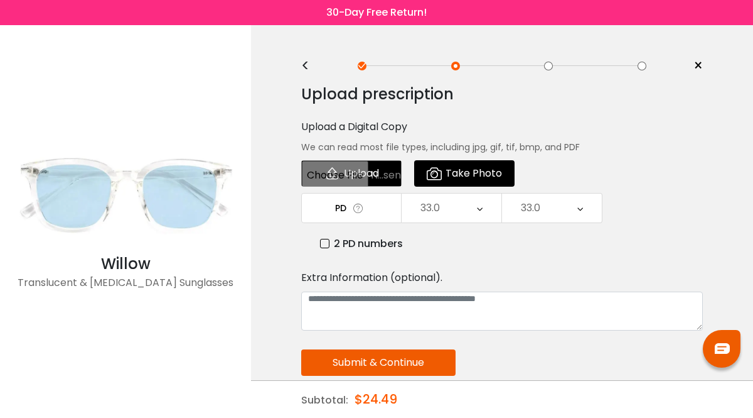
click at [379, 175] on input "file" at bounding box center [351, 173] width 100 height 26
type input "**********"
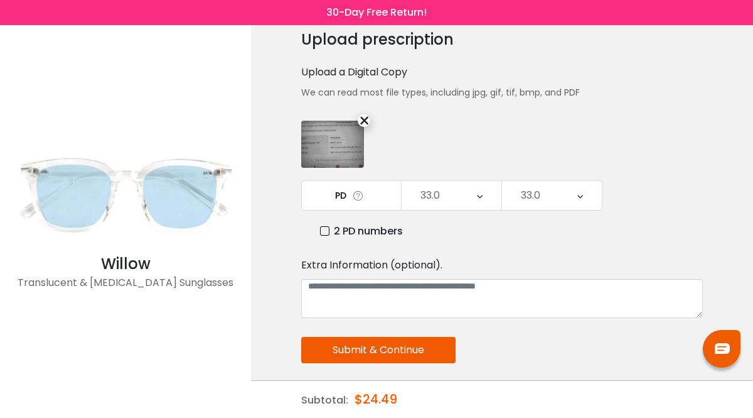
scroll to position [55, 0]
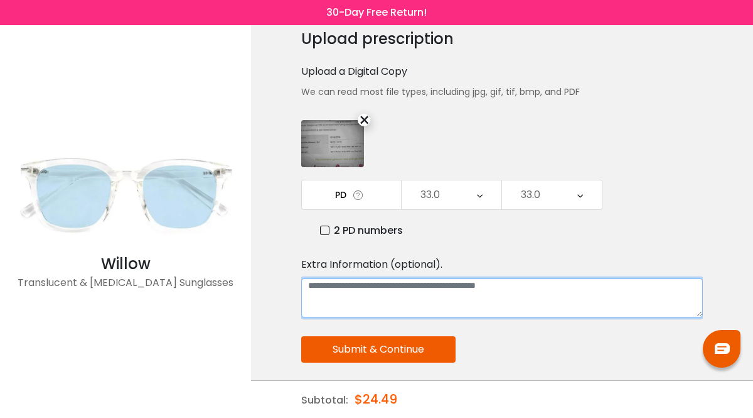
click at [390, 297] on textarea at bounding box center [502, 297] width 402 height 39
click at [406, 282] on textarea "**********" at bounding box center [502, 297] width 402 height 39
type textarea "**********"
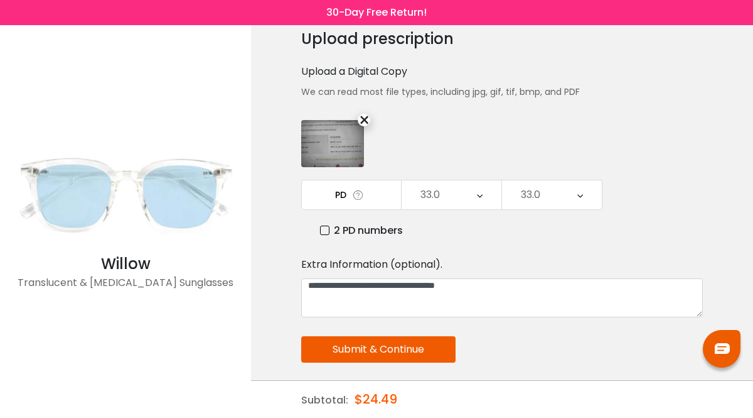
click at [395, 347] on button "Submit & Continue" at bounding box center [378, 349] width 154 height 26
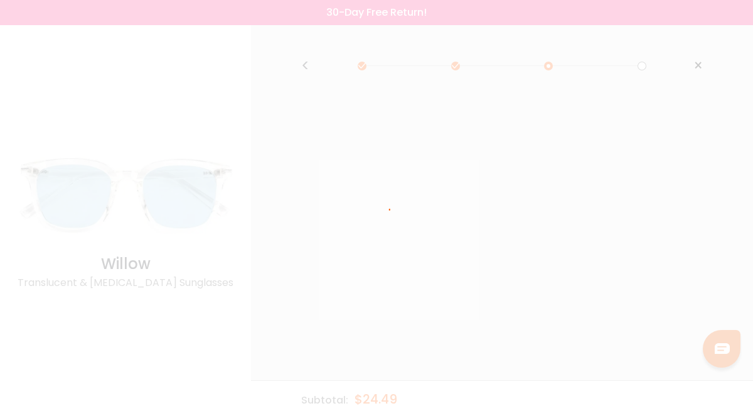
scroll to position [0, 0]
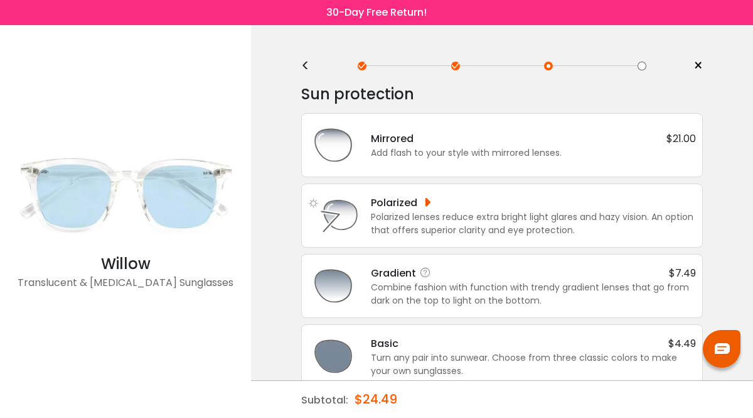
click at [526, 279] on div "Gradient $7.49" at bounding box center [533, 273] width 325 height 16
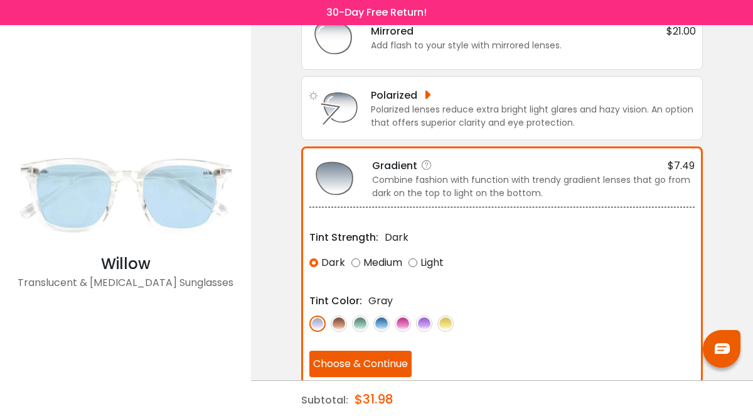
scroll to position [111, 0]
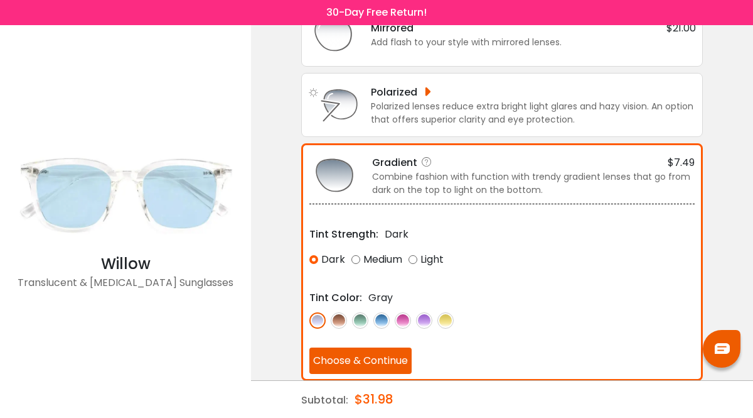
click at [357, 259] on div "Medium" at bounding box center [377, 259] width 51 height 23
click at [364, 320] on img at bounding box center [360, 320] width 16 height 16
click at [384, 319] on img at bounding box center [382, 320] width 16 height 16
click at [320, 320] on img at bounding box center [318, 320] width 16 height 16
click at [384, 319] on img at bounding box center [382, 320] width 16 height 16
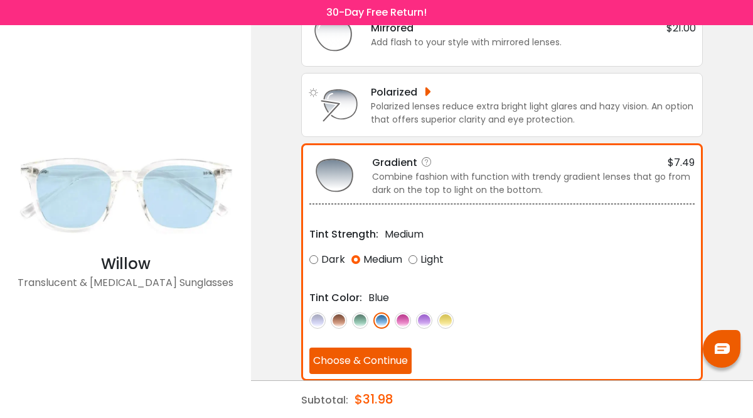
click at [384, 360] on button "Choose & Continue" at bounding box center [361, 360] width 102 height 26
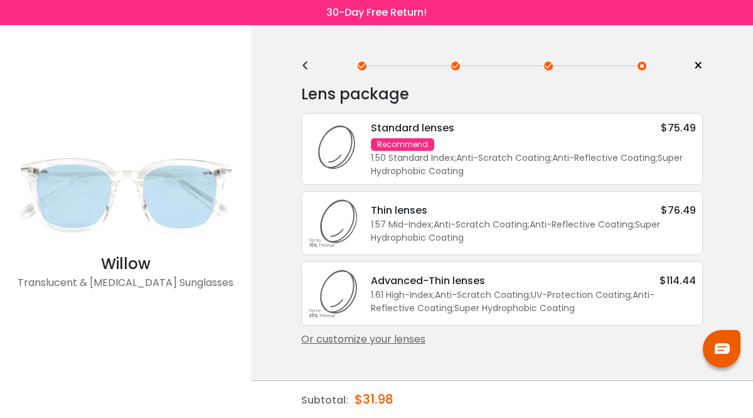
scroll to position [0, 0]
click at [347, 146] on icon at bounding box center [333, 149] width 50 height 50
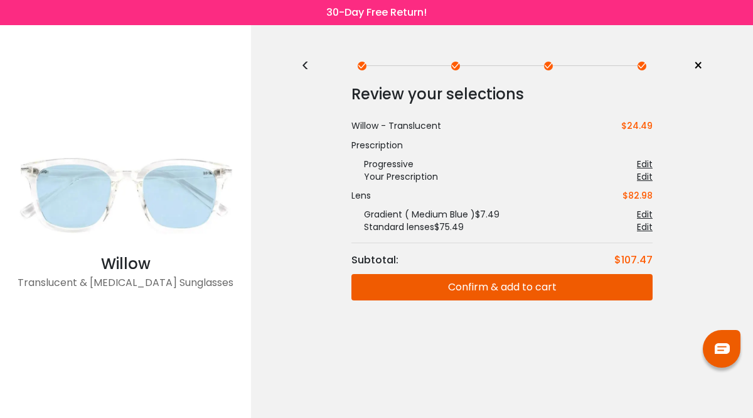
click at [512, 289] on button "Confirm & add to cart" at bounding box center [502, 287] width 301 height 26
